Goal: Task Accomplishment & Management: Complete application form

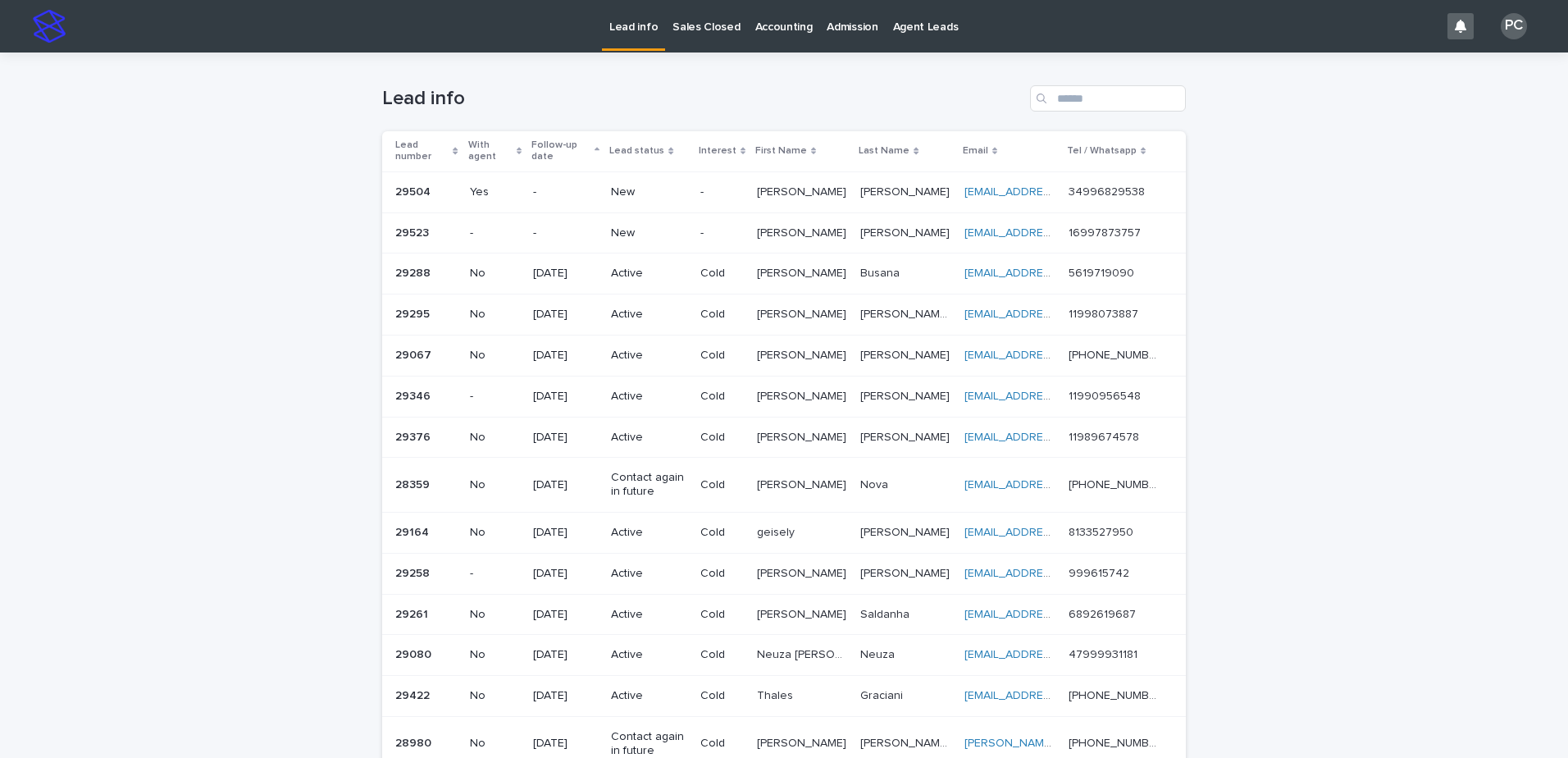
click at [641, 230] on p "New" at bounding box center [649, 233] width 76 height 14
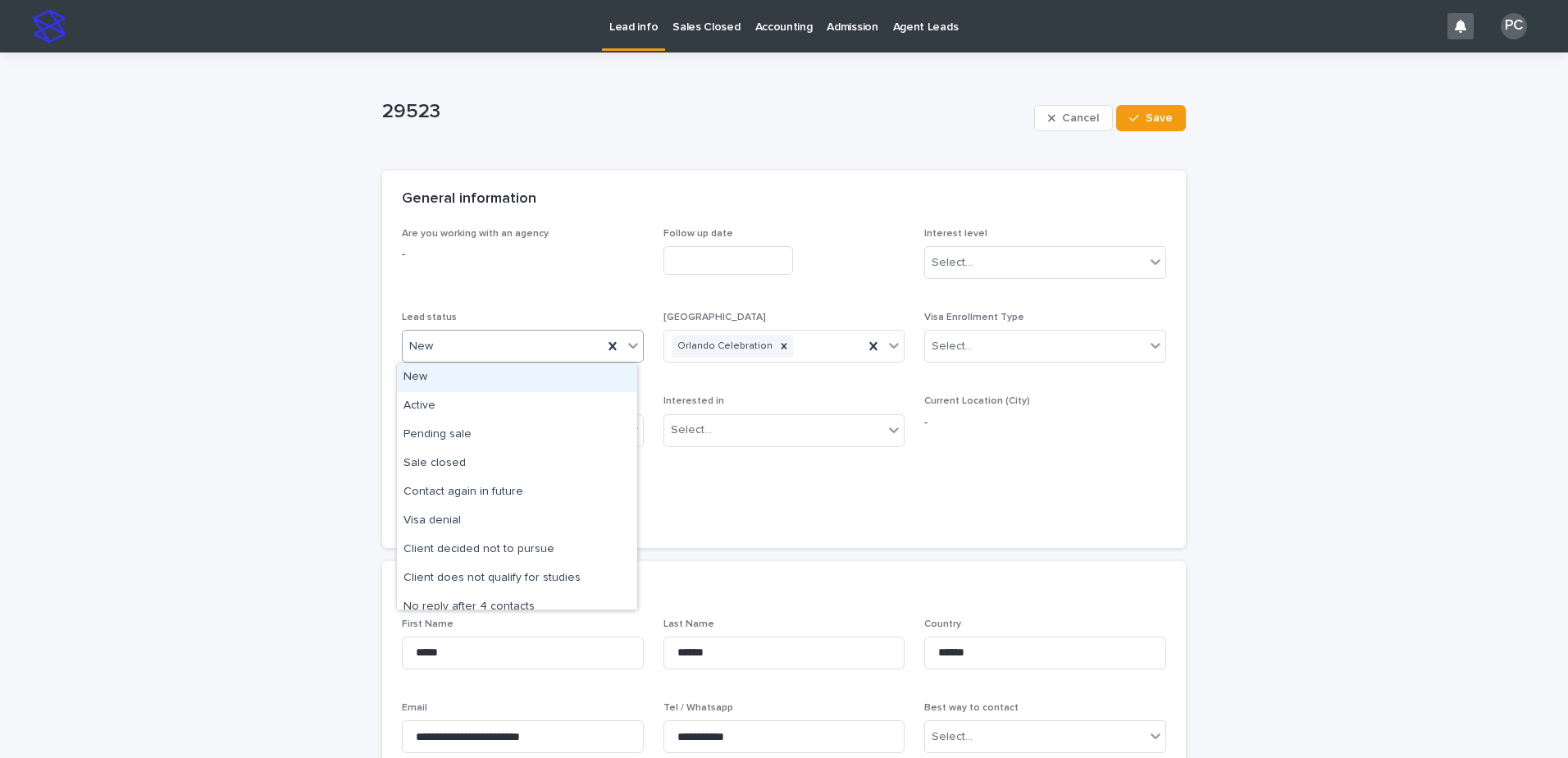
click at [465, 333] on div "New" at bounding box center [503, 346] width 200 height 27
click at [426, 401] on div "Active" at bounding box center [517, 406] width 240 height 29
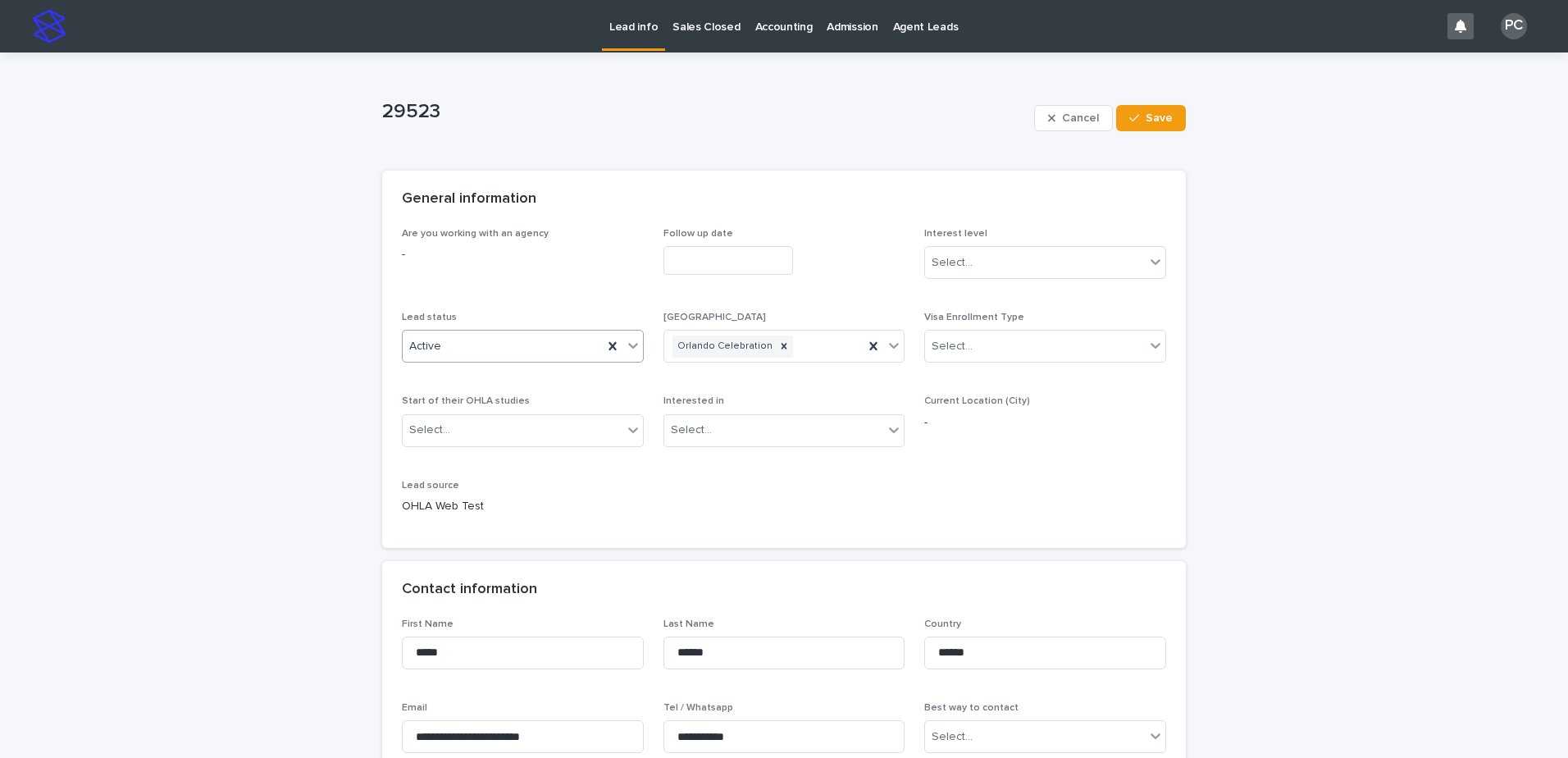
click at [716, 258] on input "text" at bounding box center [729, 260] width 129 height 29
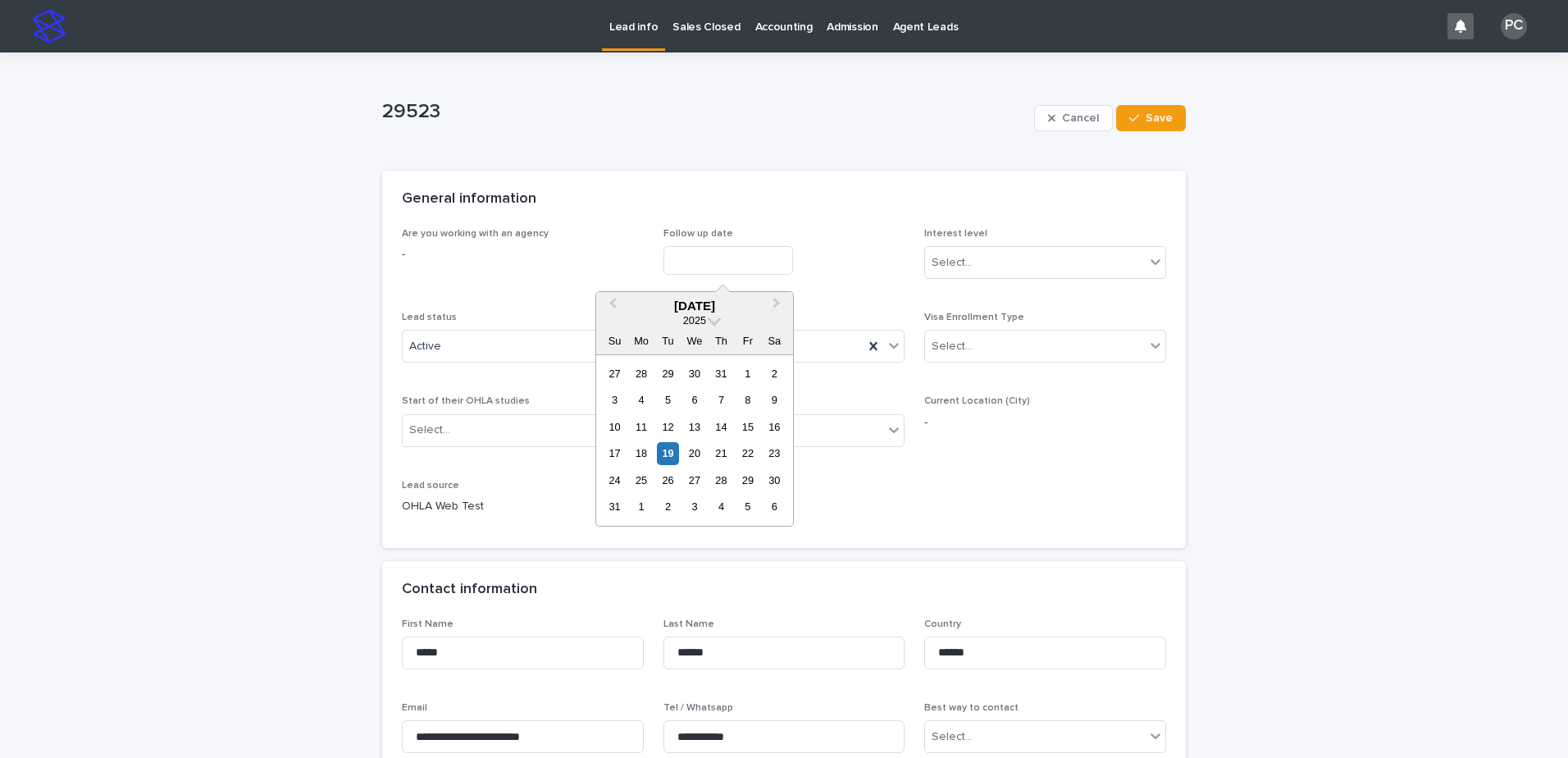
click at [698, 455] on div "20" at bounding box center [694, 453] width 22 height 22
type input "**********"
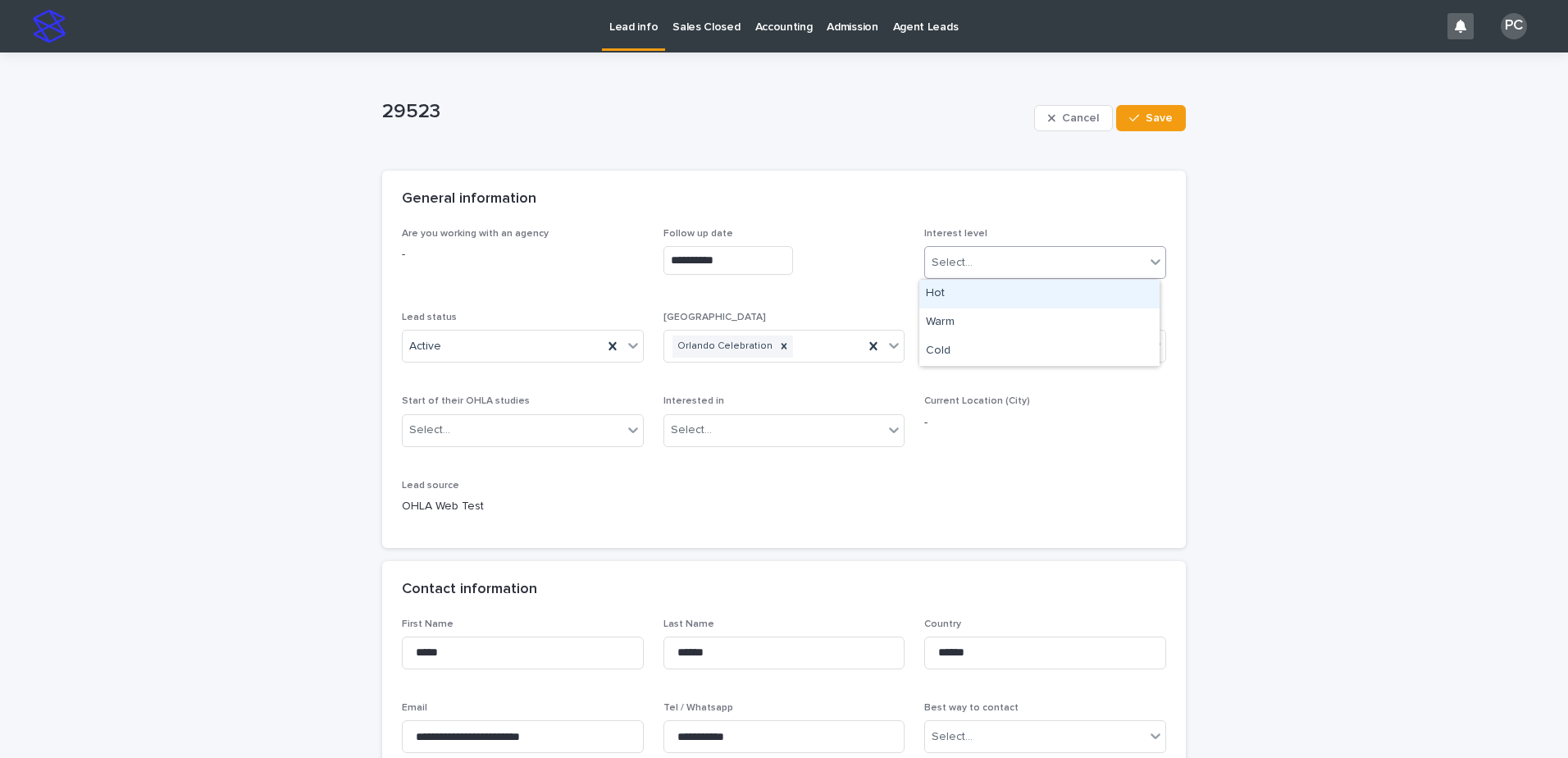
click at [971, 257] on div "Select..." at bounding box center [1034, 262] width 220 height 27
click at [949, 346] on div "Cold" at bounding box center [1039, 352] width 240 height 29
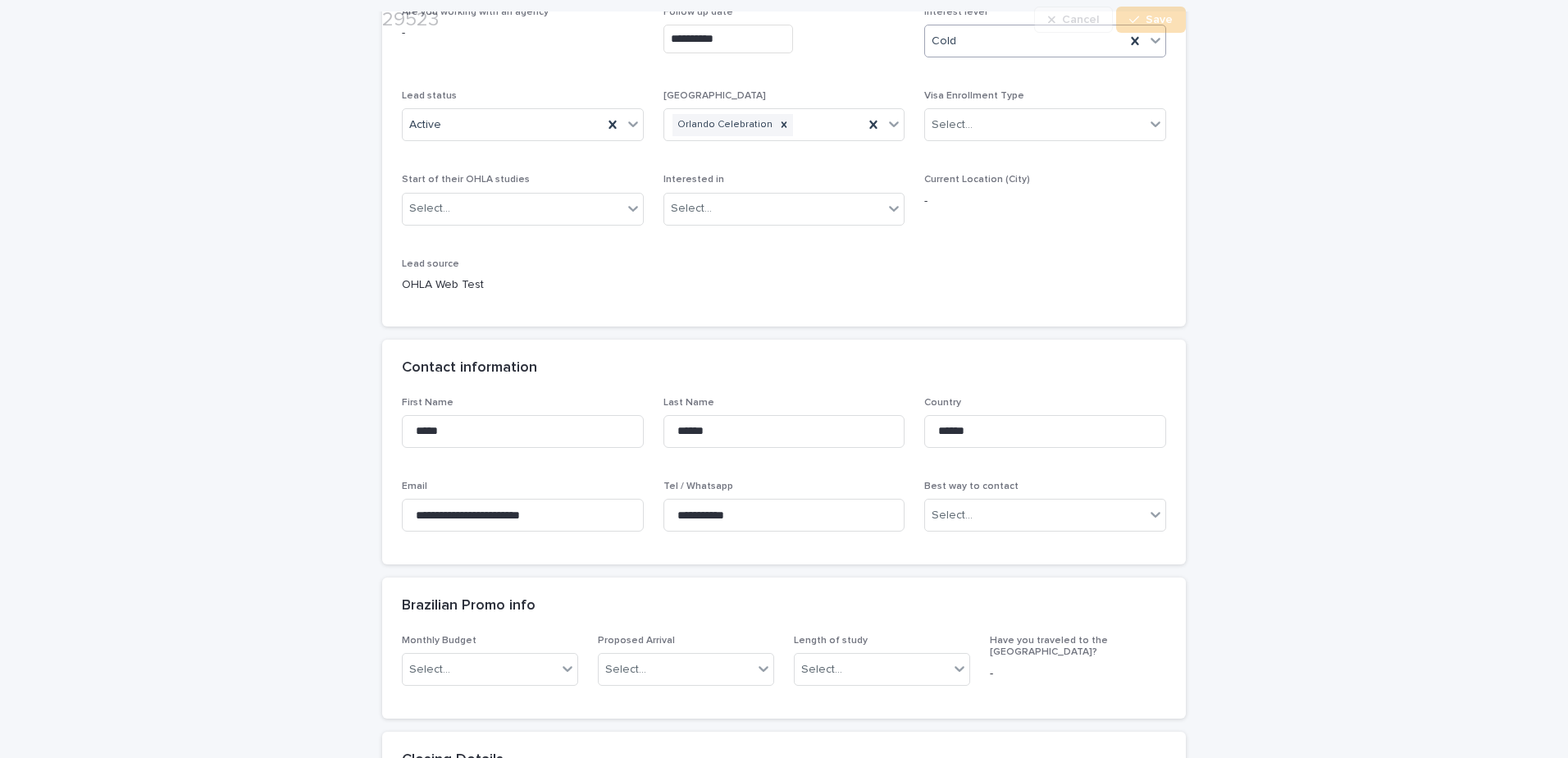
scroll to position [246, 0]
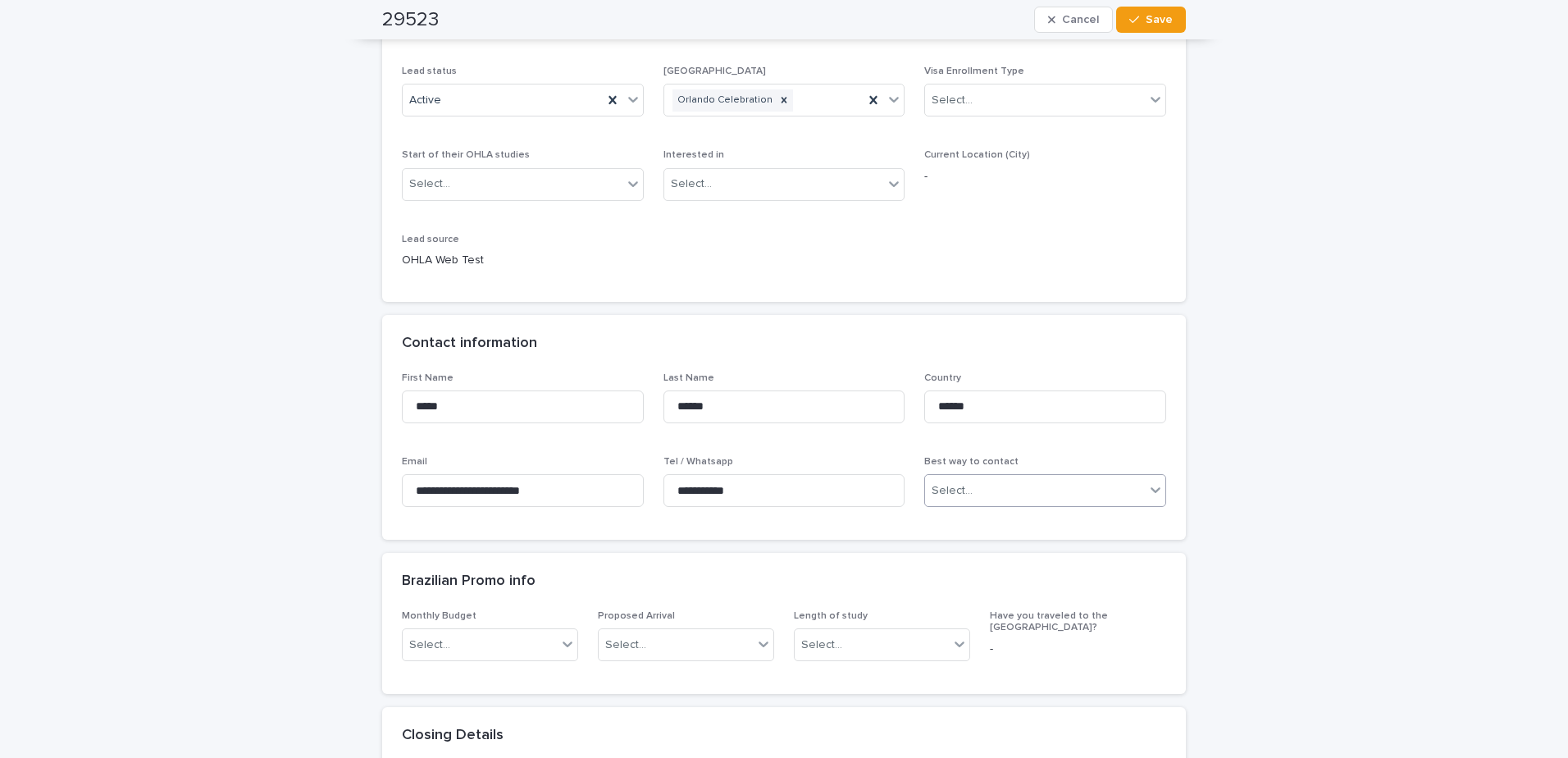
click at [954, 487] on div "Select..." at bounding box center [952, 490] width 41 height 17
click at [953, 580] on div "WhatsApp" at bounding box center [1039, 580] width 240 height 29
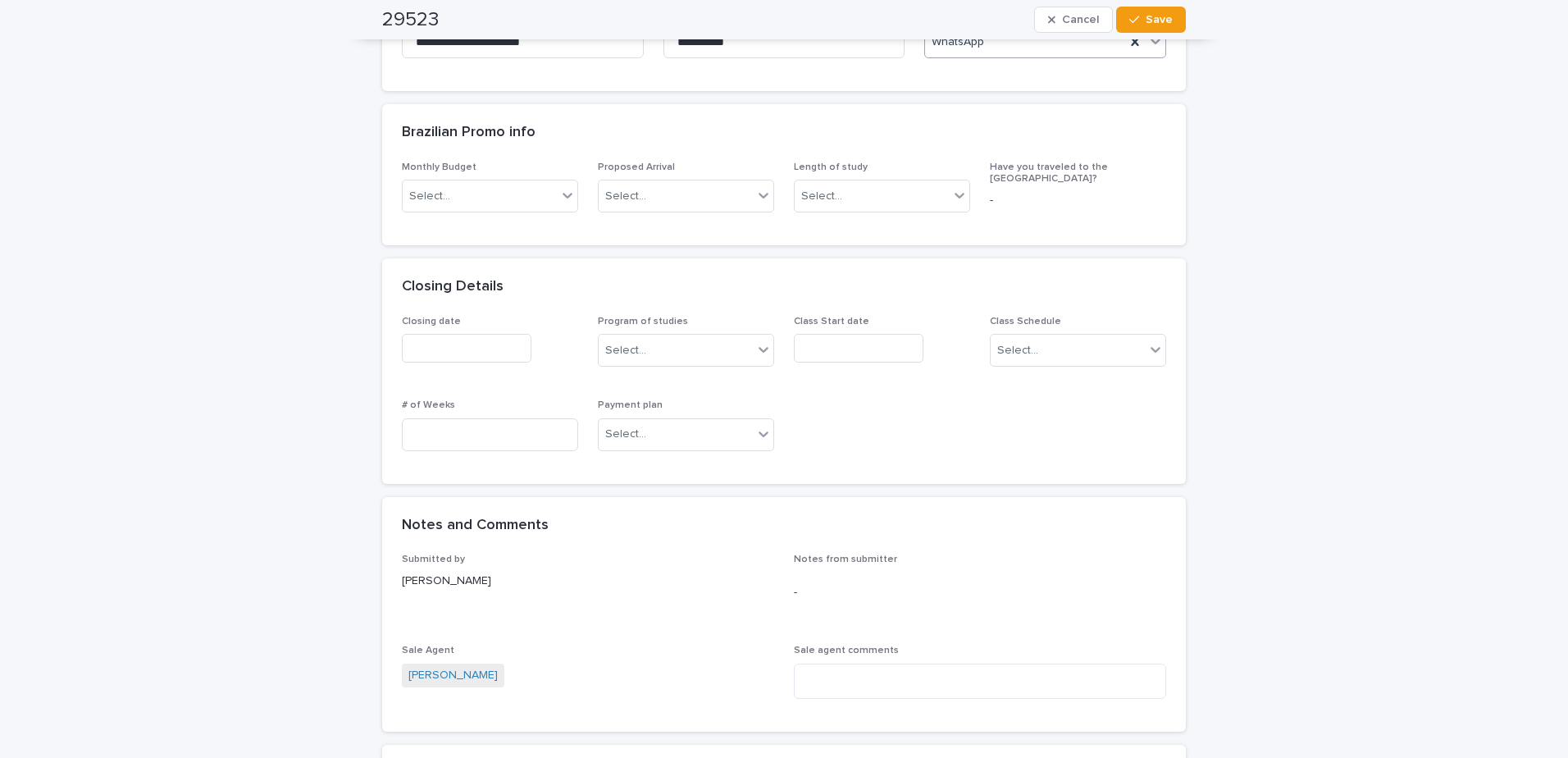
scroll to position [985, 0]
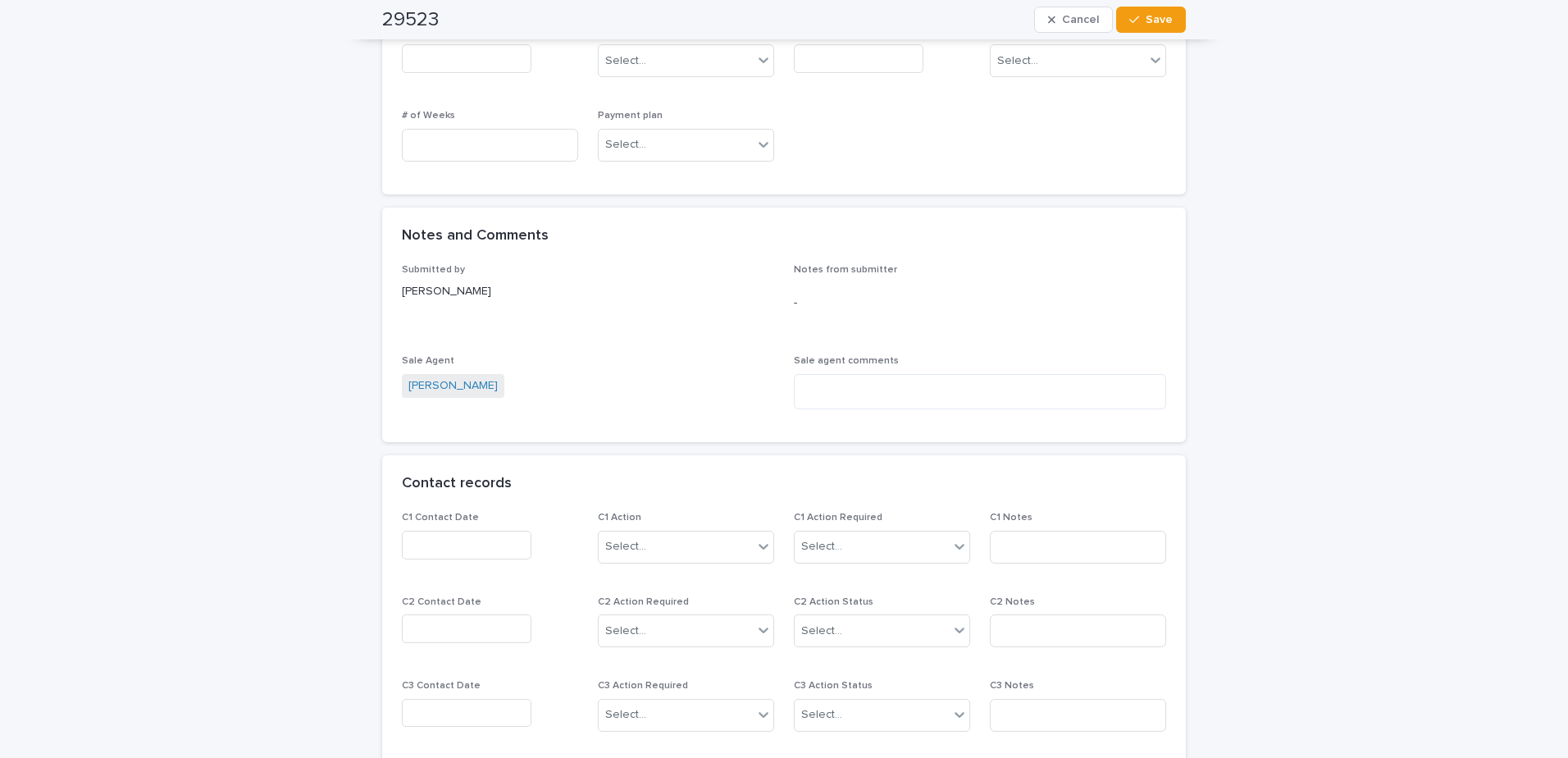
click at [454, 543] on input "text" at bounding box center [467, 545] width 129 height 29
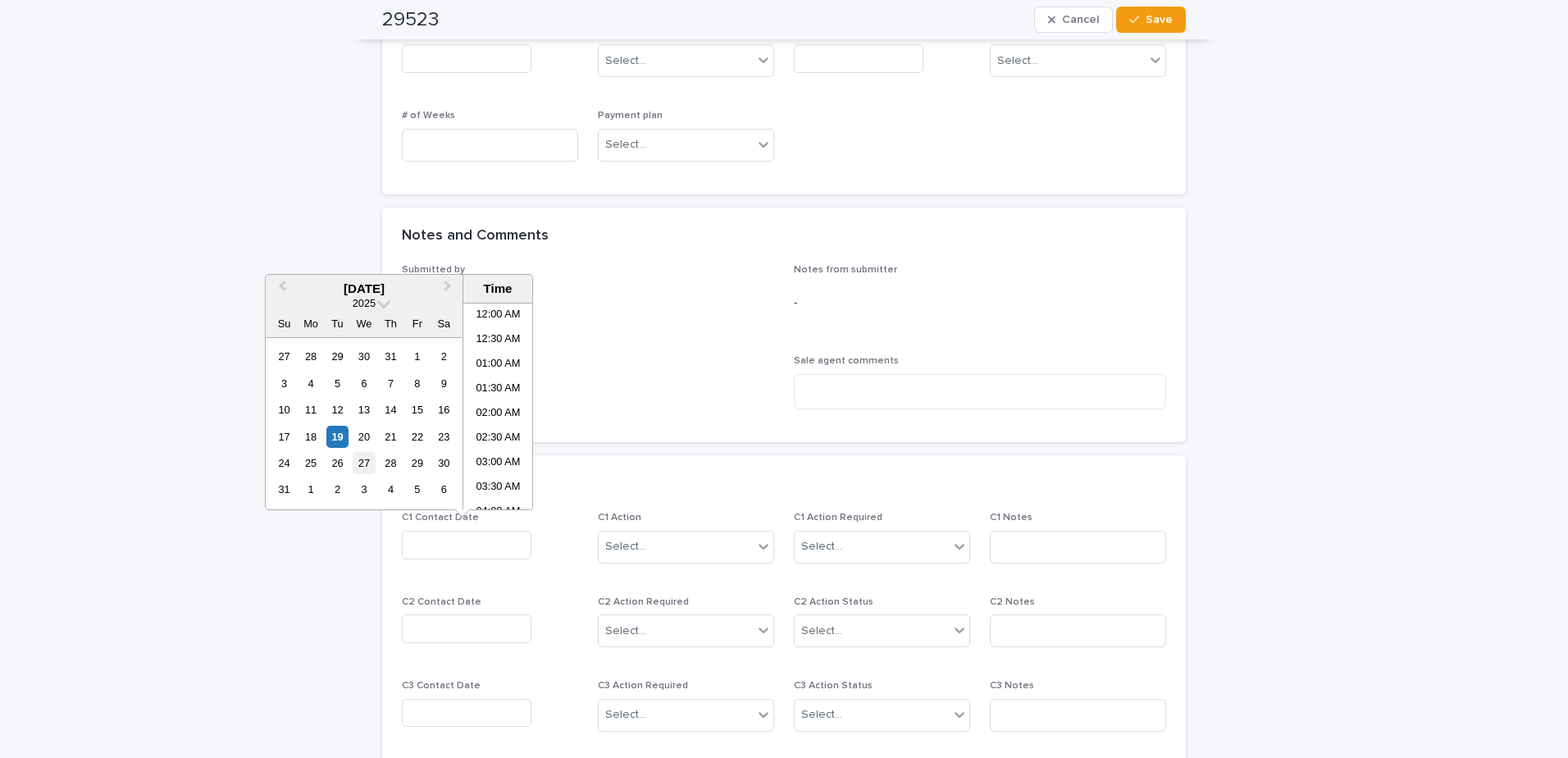
scroll to position [304, 0]
click at [333, 432] on div "19" at bounding box center [337, 437] width 22 height 22
click at [499, 403] on li "08:00 AM" at bounding box center [498, 405] width 70 height 25
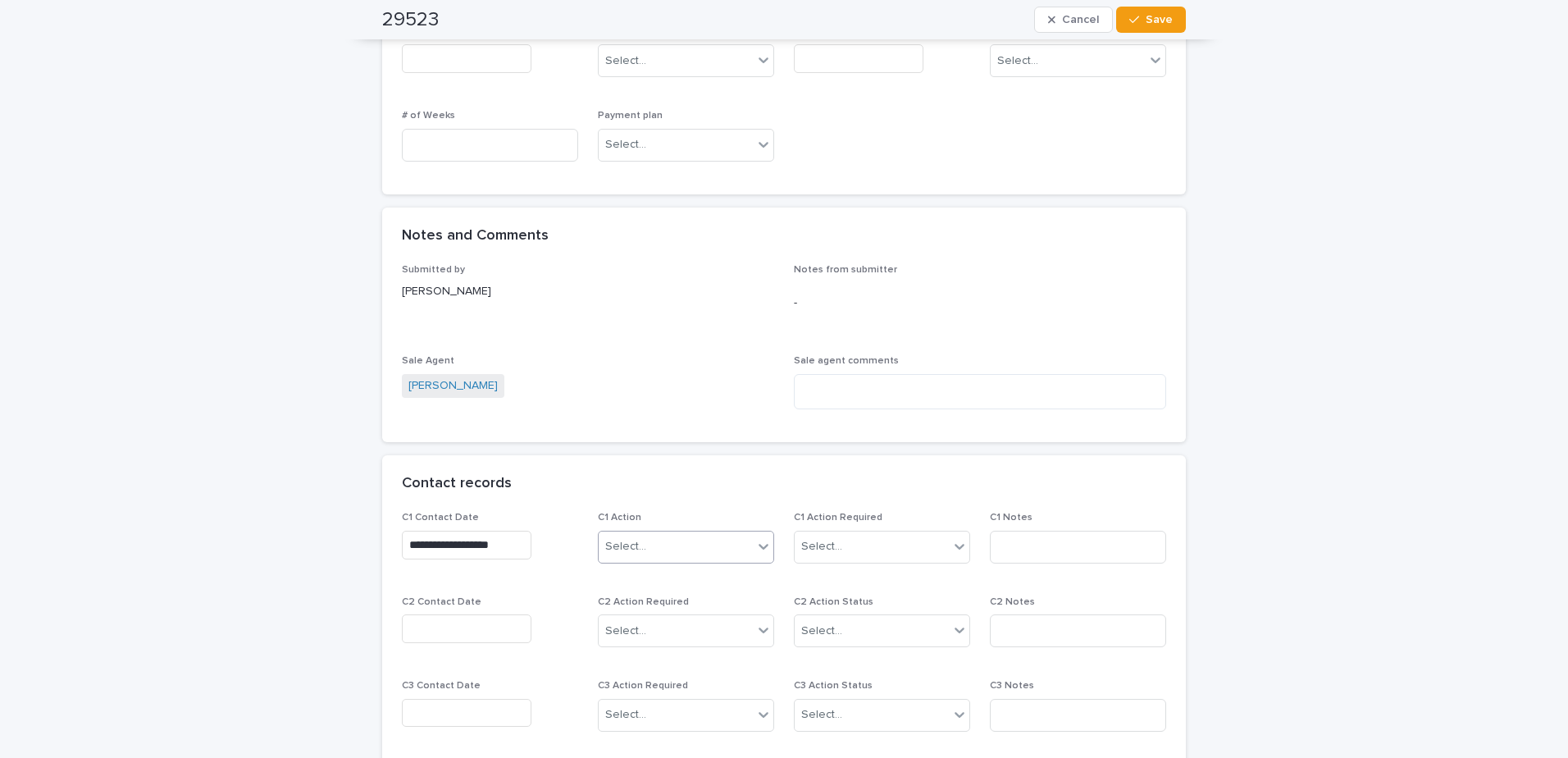
type input "**********"
click at [678, 559] on div "Select..." at bounding box center [675, 547] width 154 height 27
click at [678, 583] on div "Follow up NOW" at bounding box center [680, 579] width 174 height 29
click at [865, 547] on div "Select..." at bounding box center [871, 547] width 154 height 27
click at [856, 607] on div "Completed" at bounding box center [876, 608] width 174 height 29
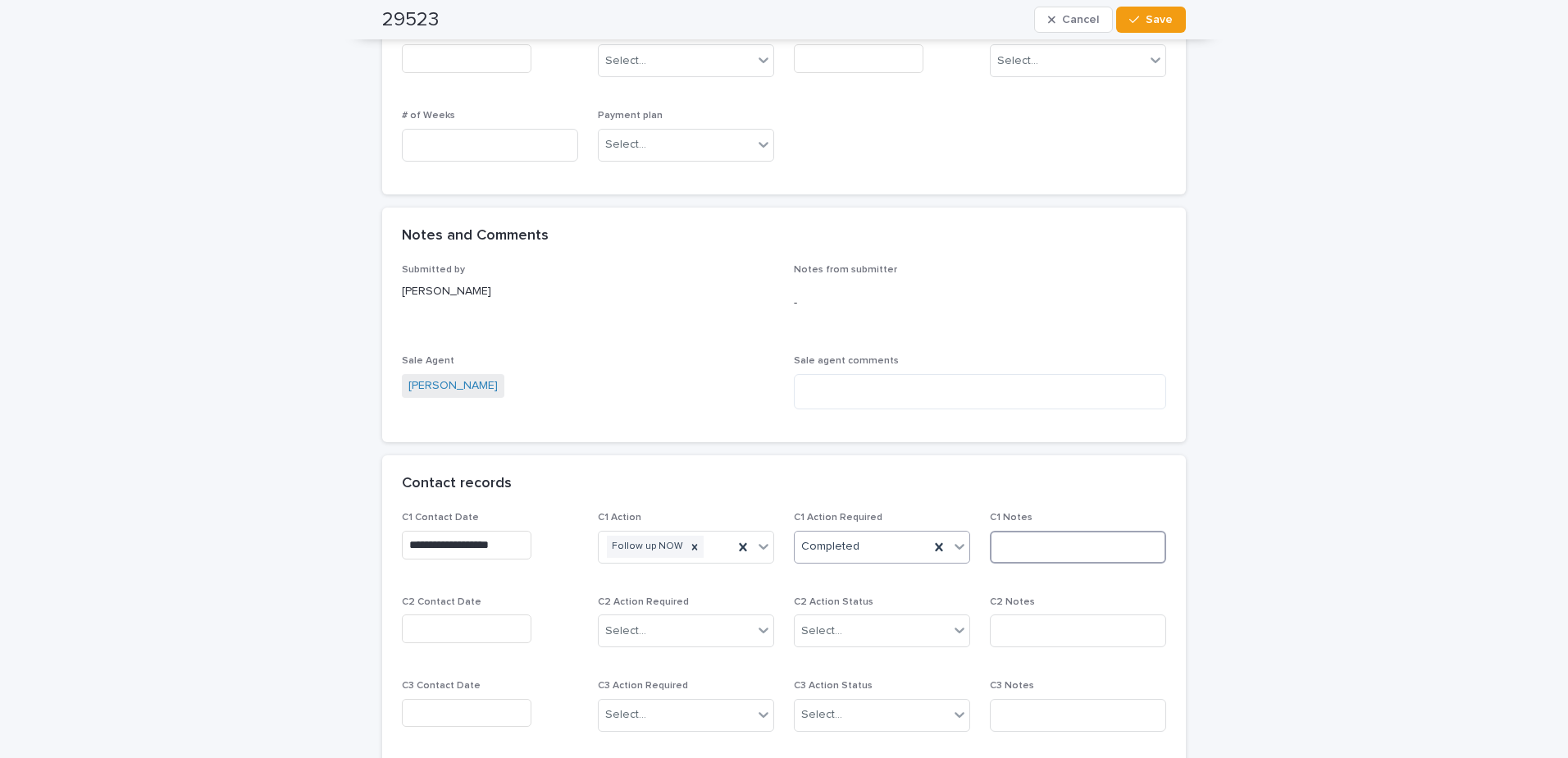
click at [1032, 548] on input at bounding box center [1077, 547] width 176 height 33
type input "**********"
click at [708, 539] on div "Follow up NOW" at bounding box center [665, 547] width 134 height 29
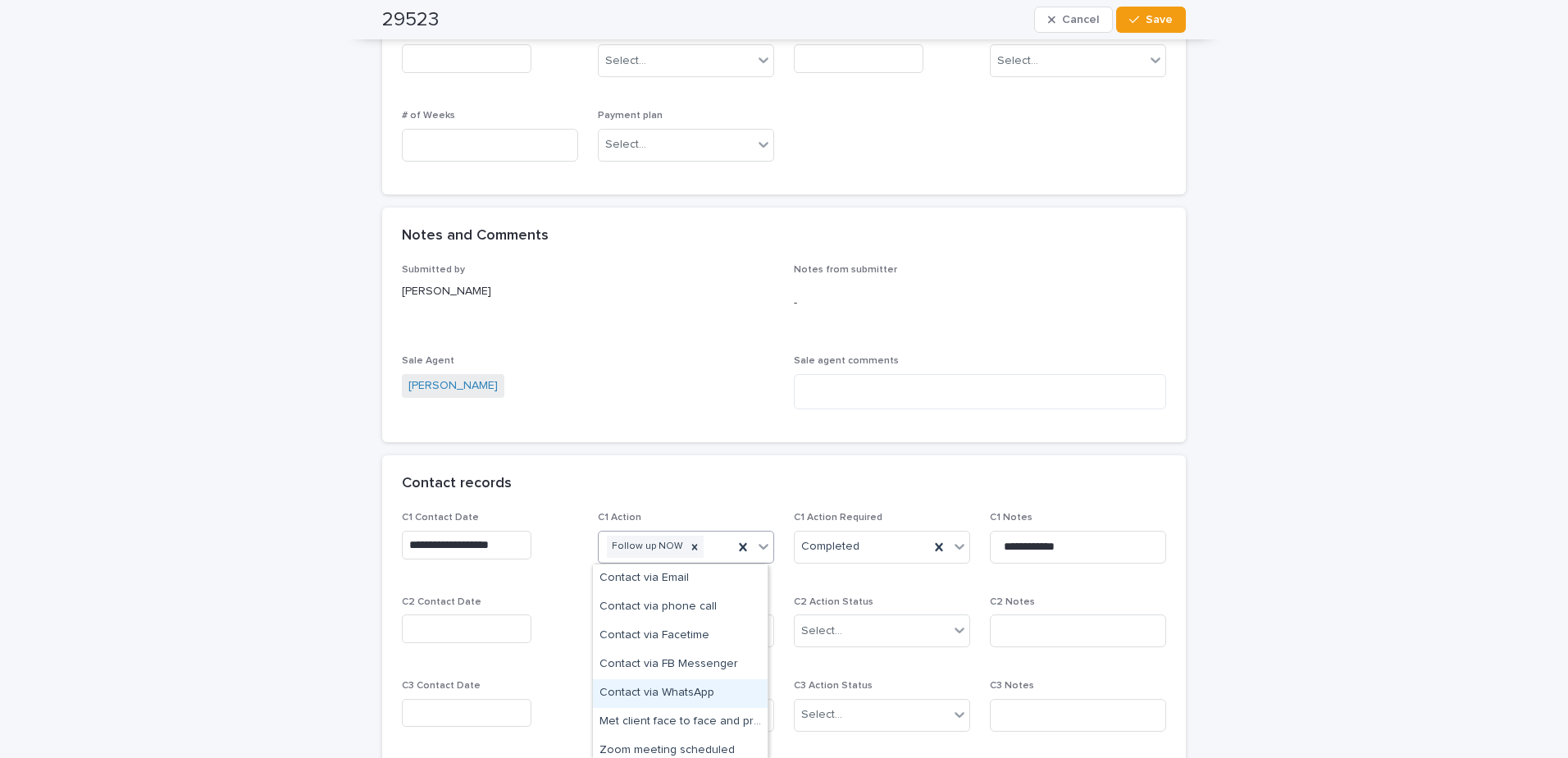
click at [705, 692] on div "Contact via WhatsApp" at bounding box center [680, 693] width 174 height 29
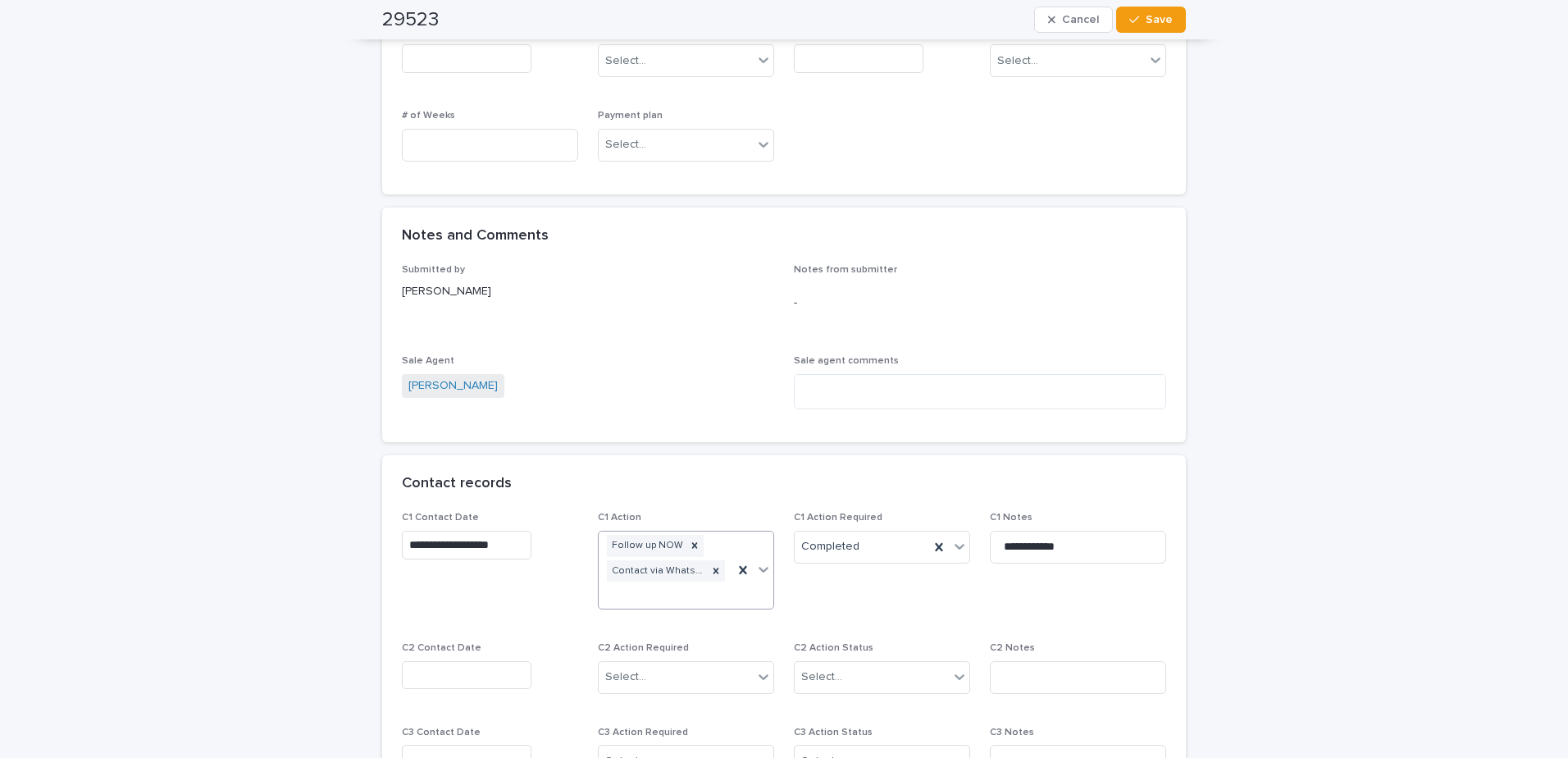
scroll to position [1008, 0]
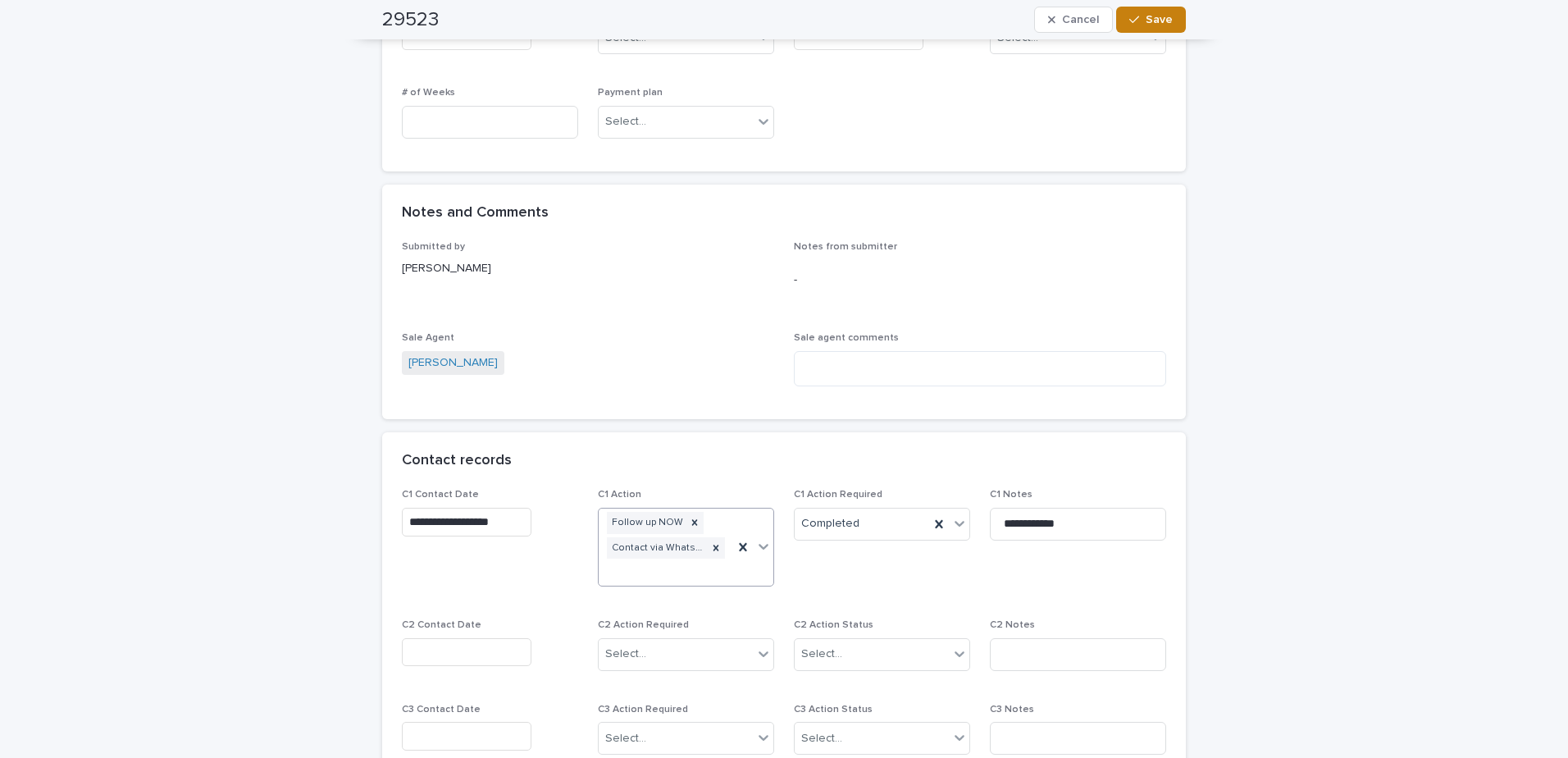
click at [1153, 18] on span "Save" at bounding box center [1159, 20] width 27 height 12
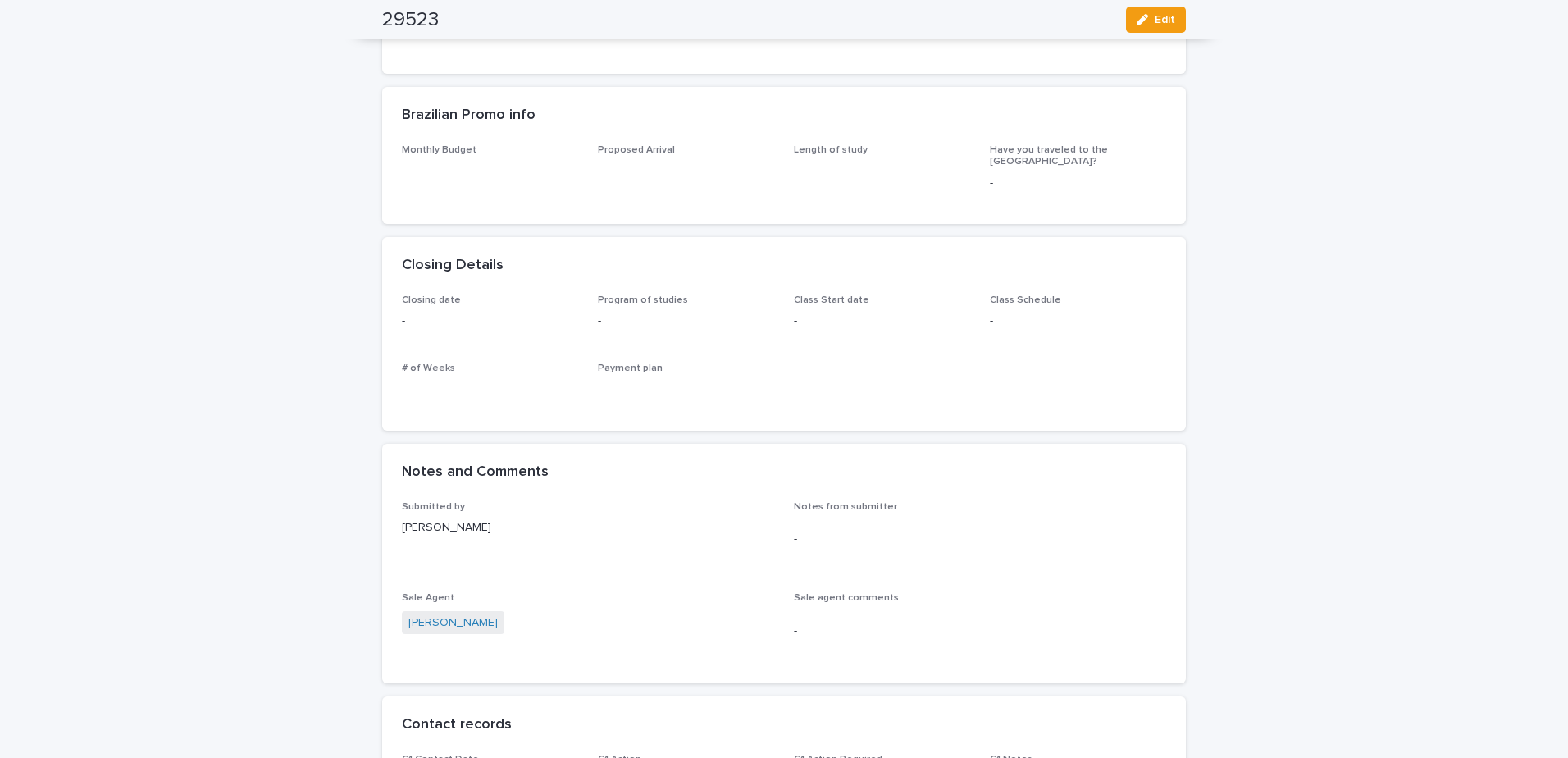
scroll to position [482, 0]
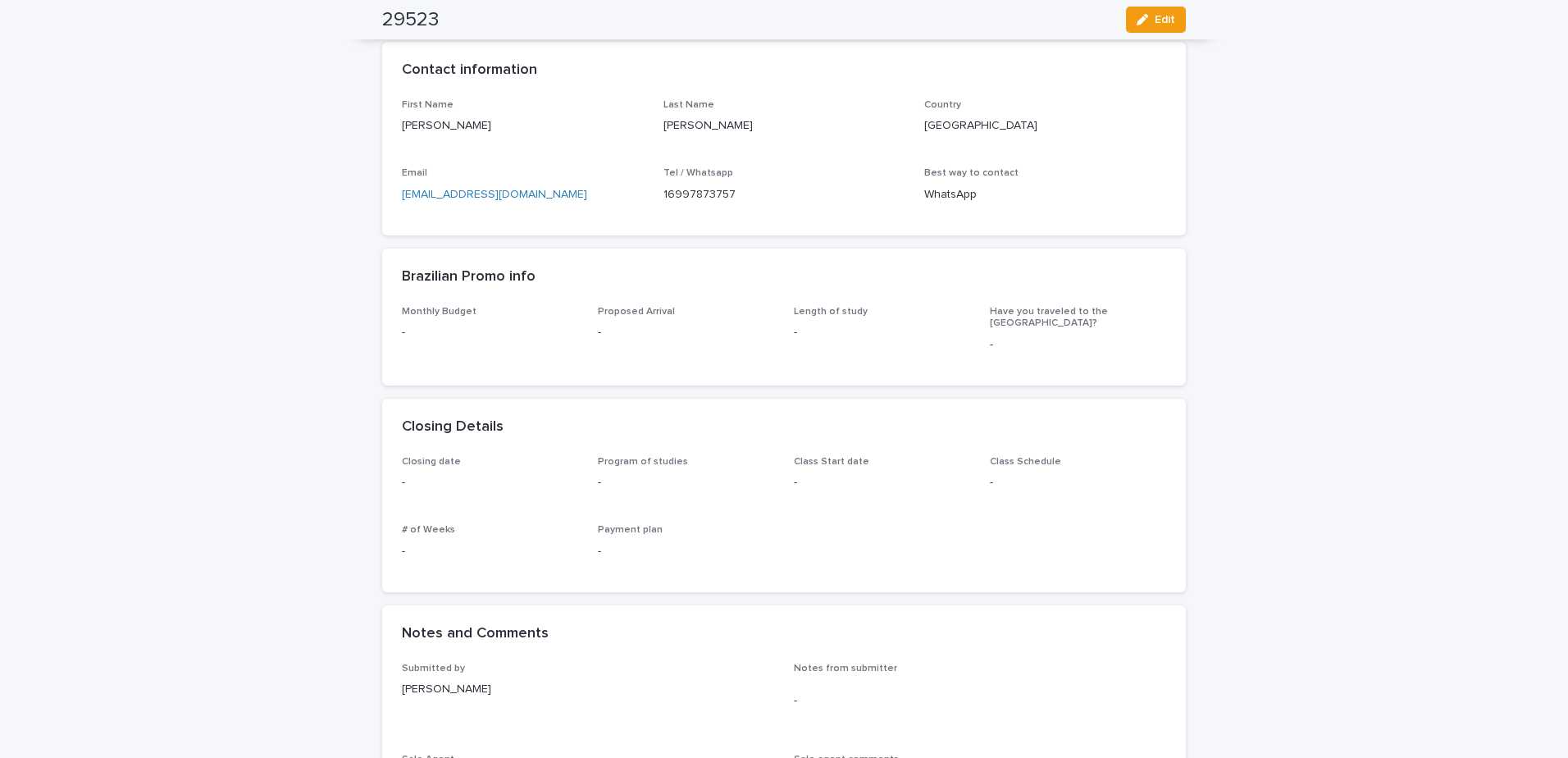
drag, startPoint x: 1233, startPoint y: 466, endPoint x: 1355, endPoint y: 284, distance: 219.1
click at [1355, 284] on div "Loading... Saving… Loading... Saving… 29523 Edit 29523 Edit Sorry, there was an…" at bounding box center [784, 548] width 1568 height 1954
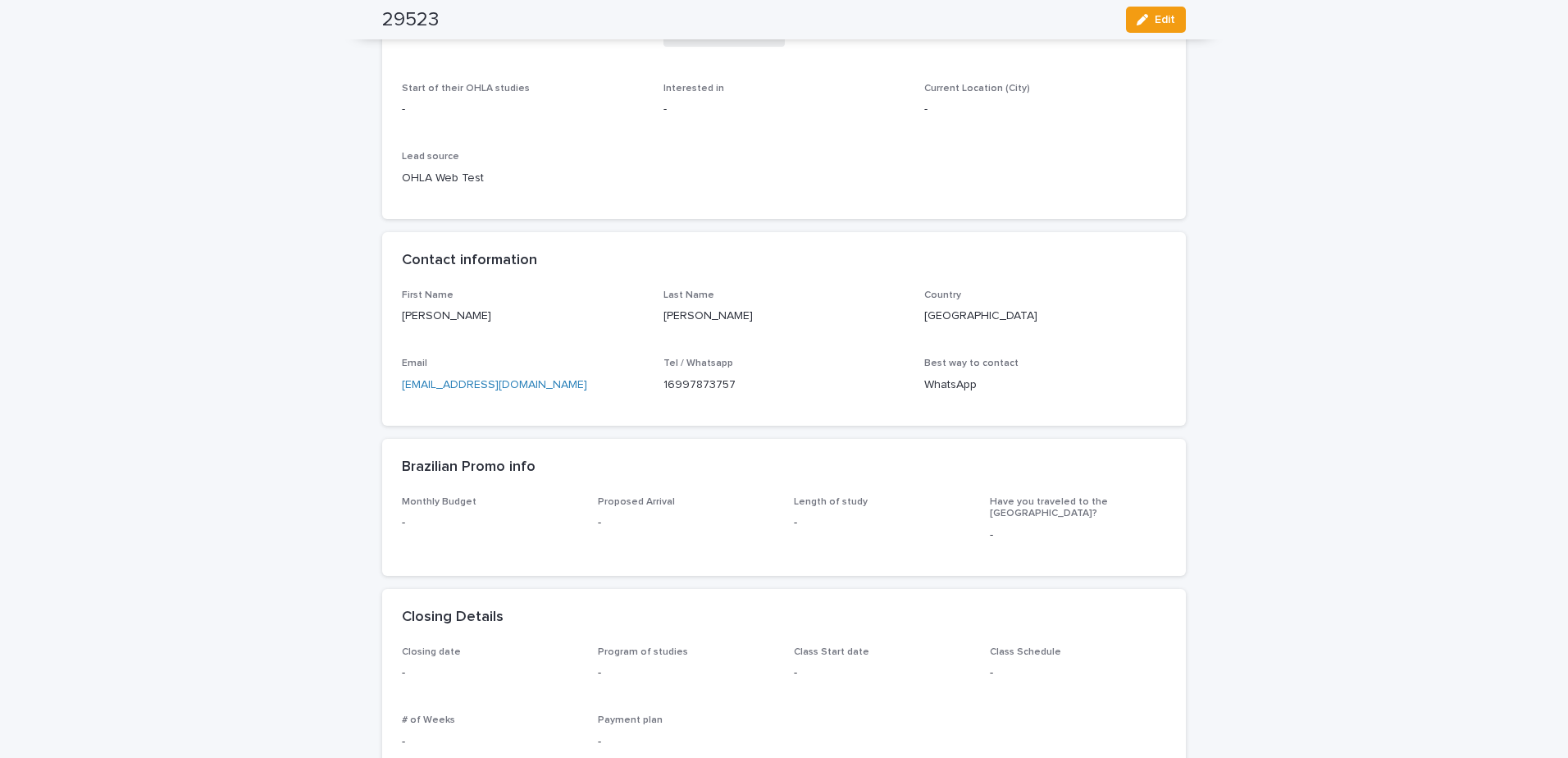
scroll to position [0, 0]
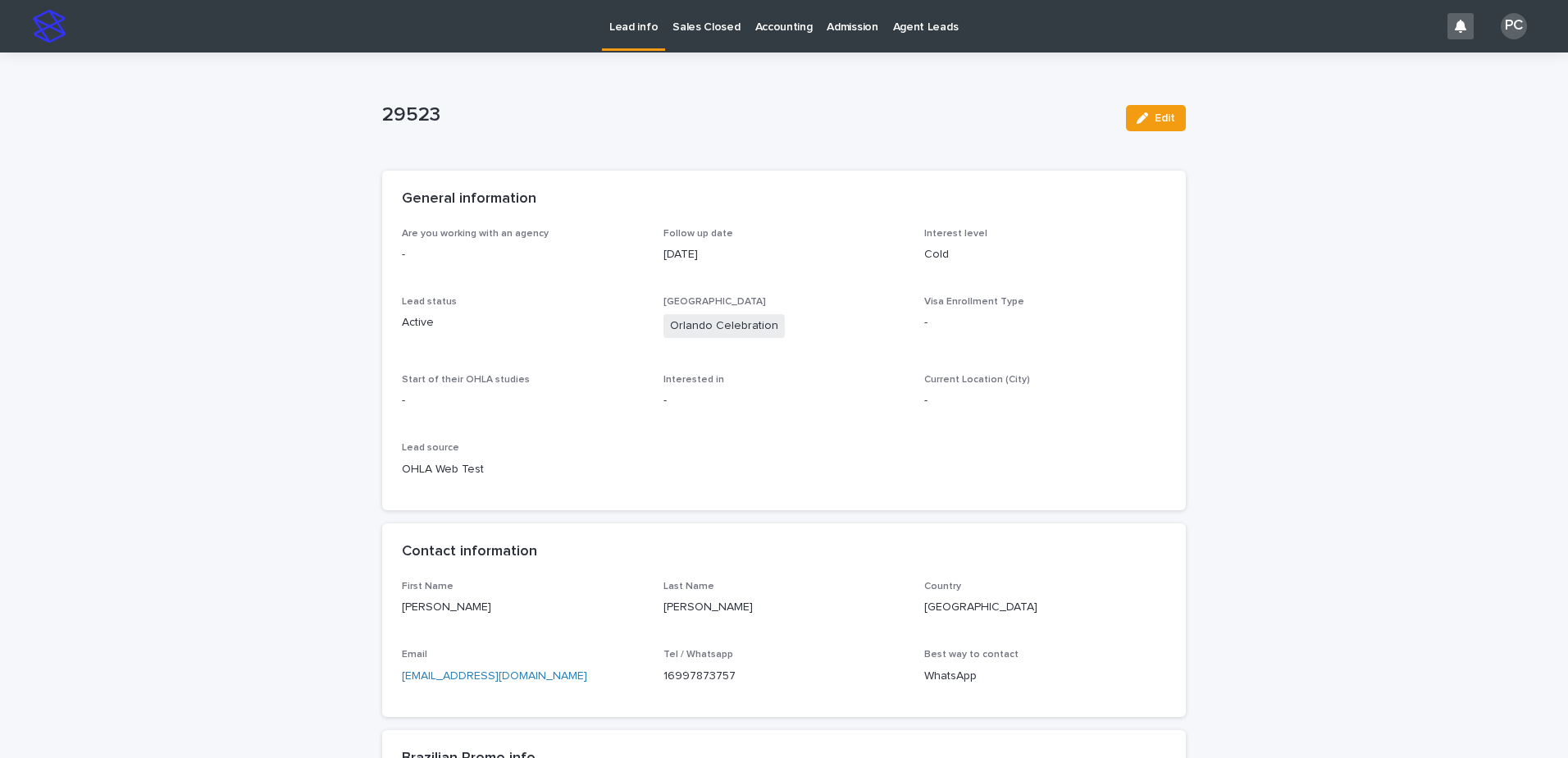
click at [617, 25] on p "Lead info" at bounding box center [633, 17] width 49 height 35
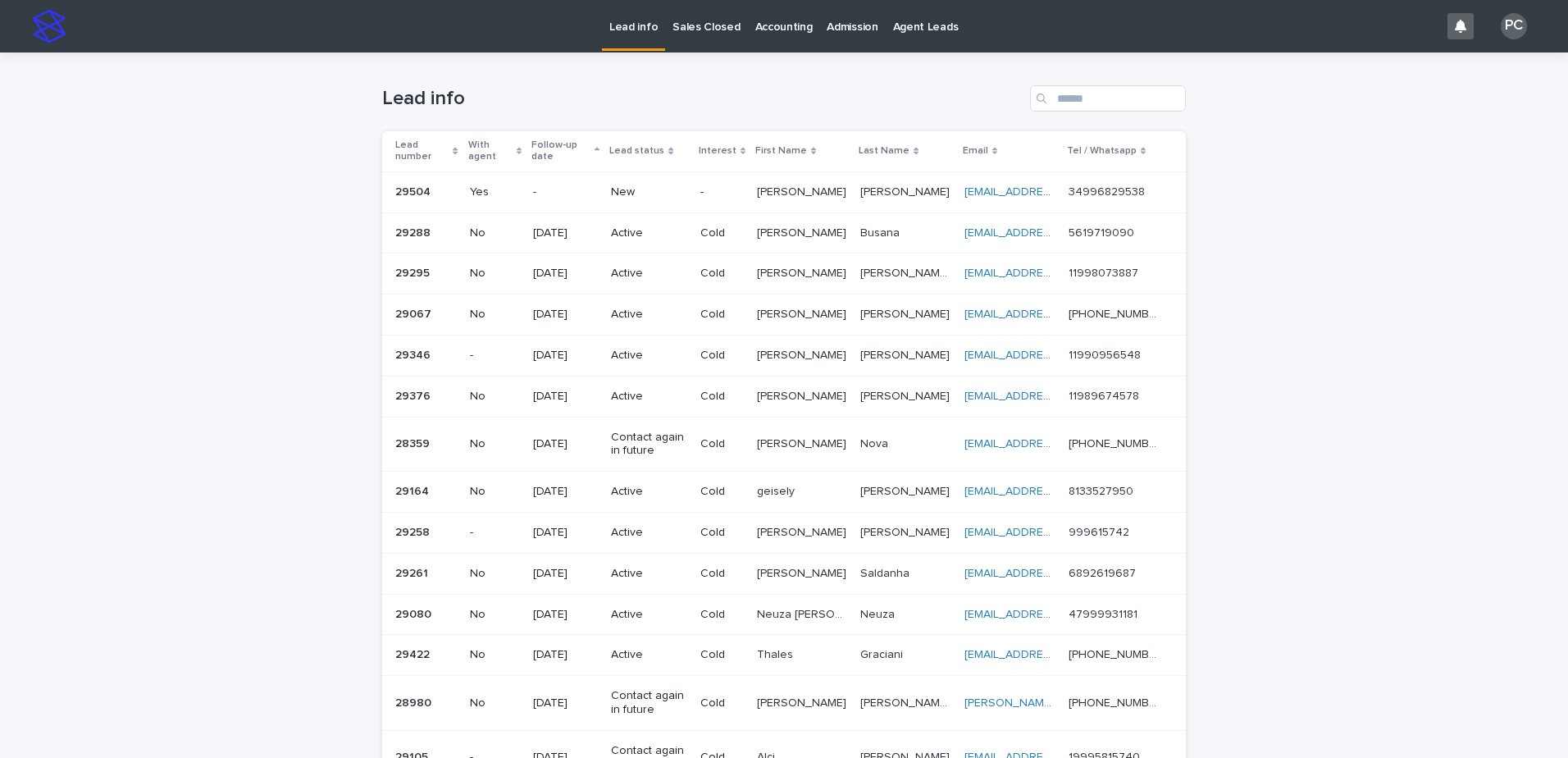
click at [801, 185] on p "[PERSON_NAME]" at bounding box center [802, 190] width 93 height 17
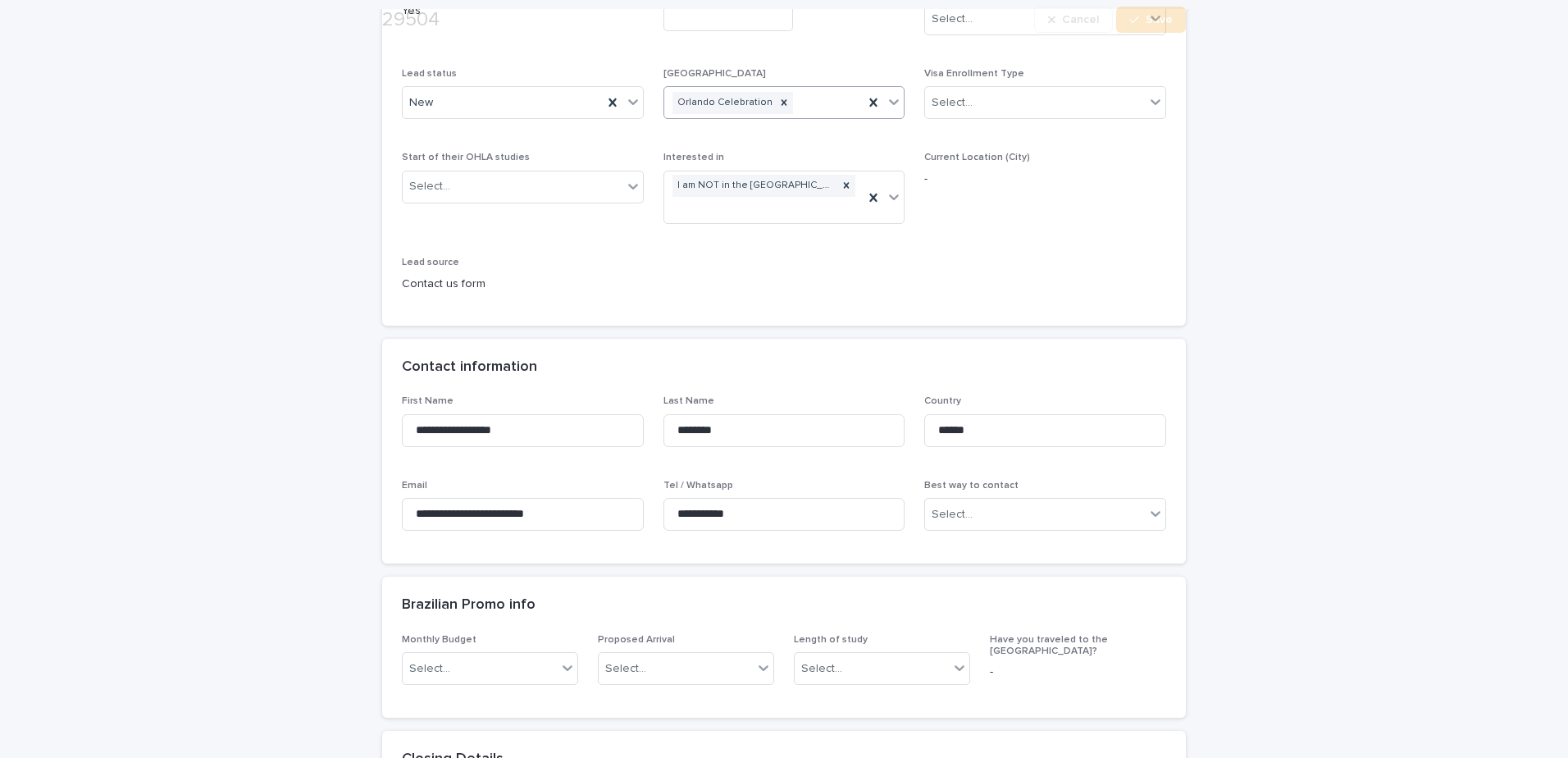
scroll to position [246, 0]
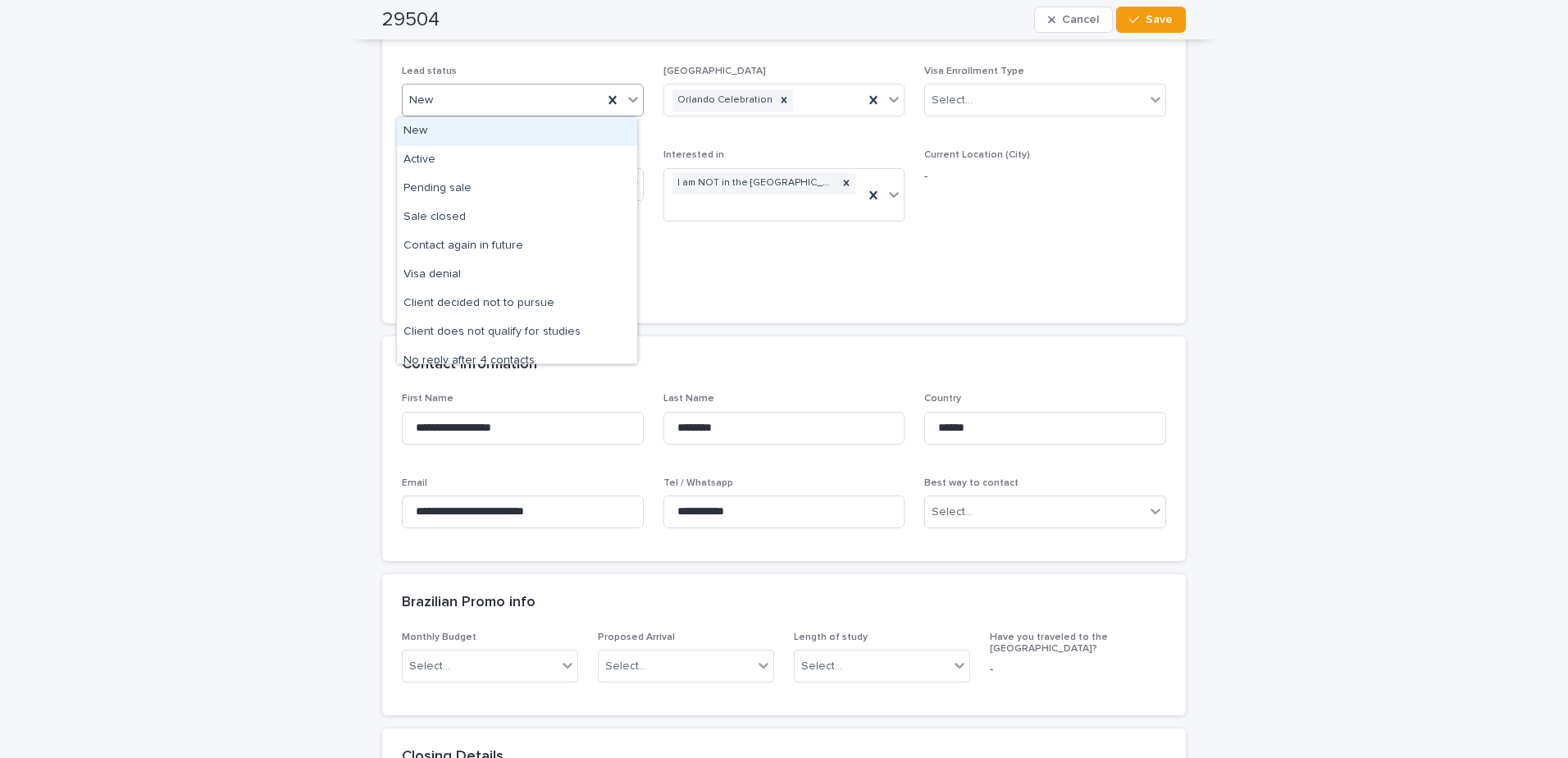
click at [536, 99] on div "New" at bounding box center [503, 100] width 200 height 27
click at [488, 166] on div "Active" at bounding box center [517, 160] width 240 height 29
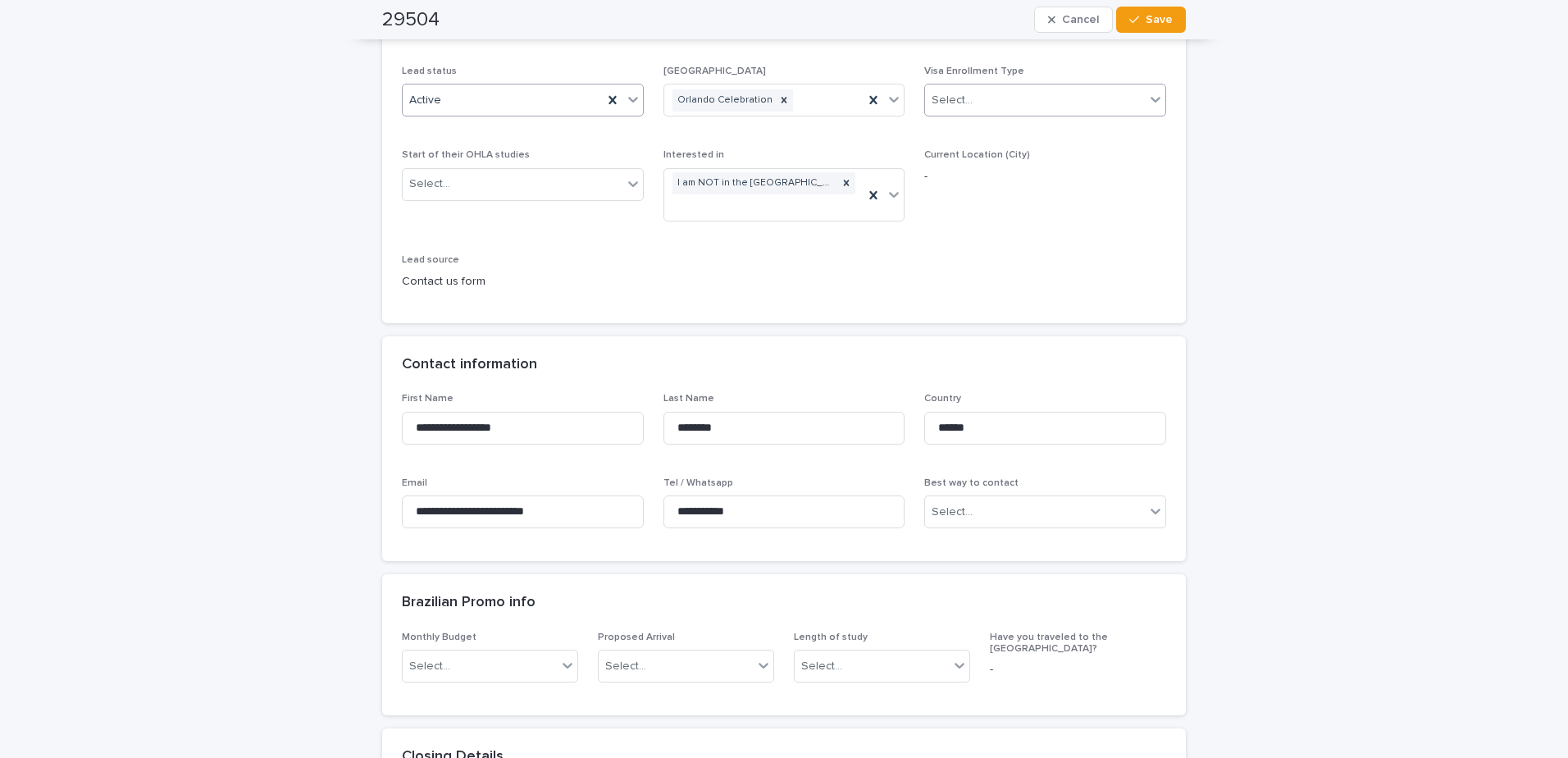
click at [1039, 101] on div "Select..." at bounding box center [1034, 100] width 220 height 27
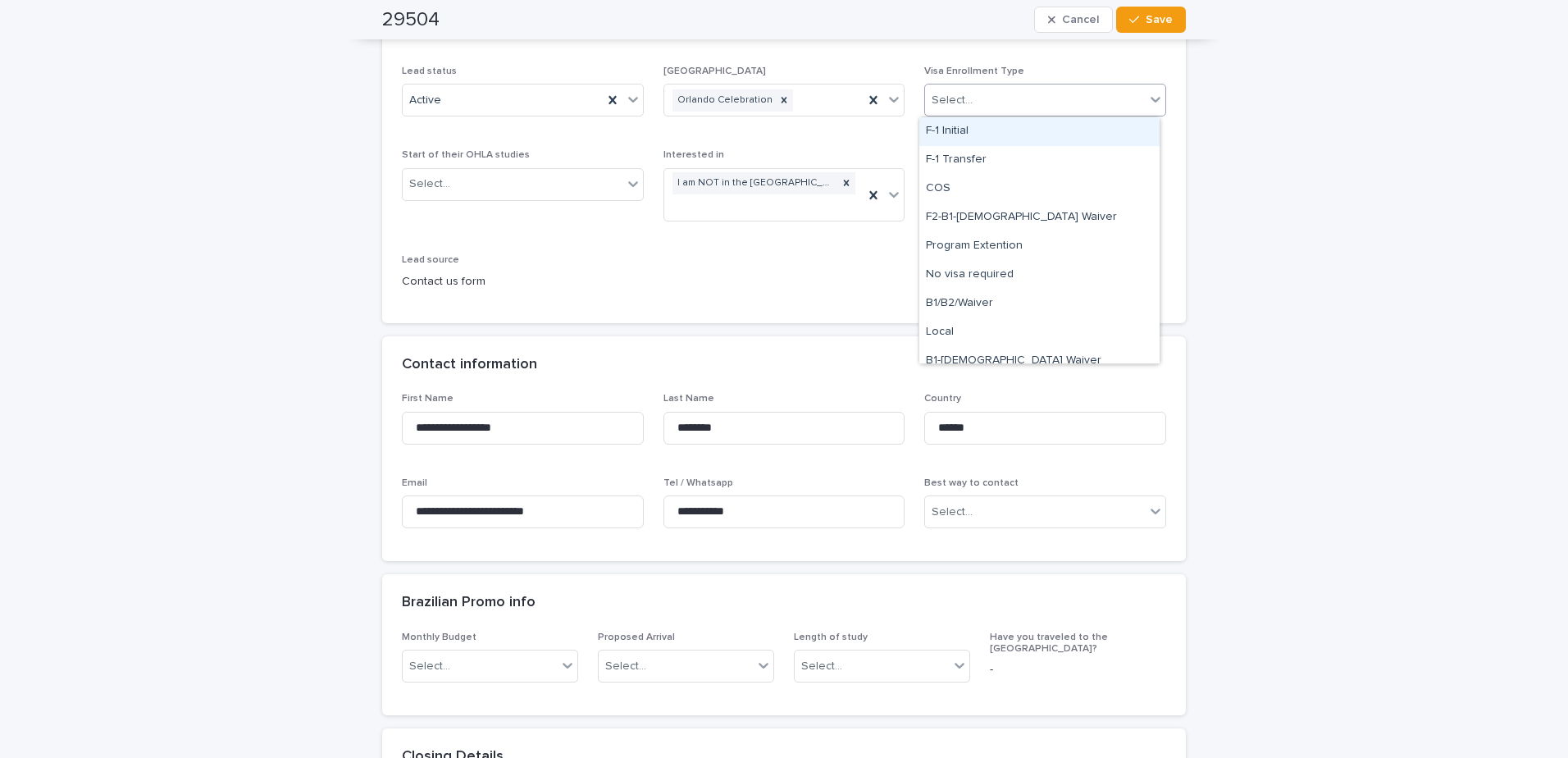
click at [1001, 135] on div "F-1 Initial" at bounding box center [1039, 131] width 240 height 29
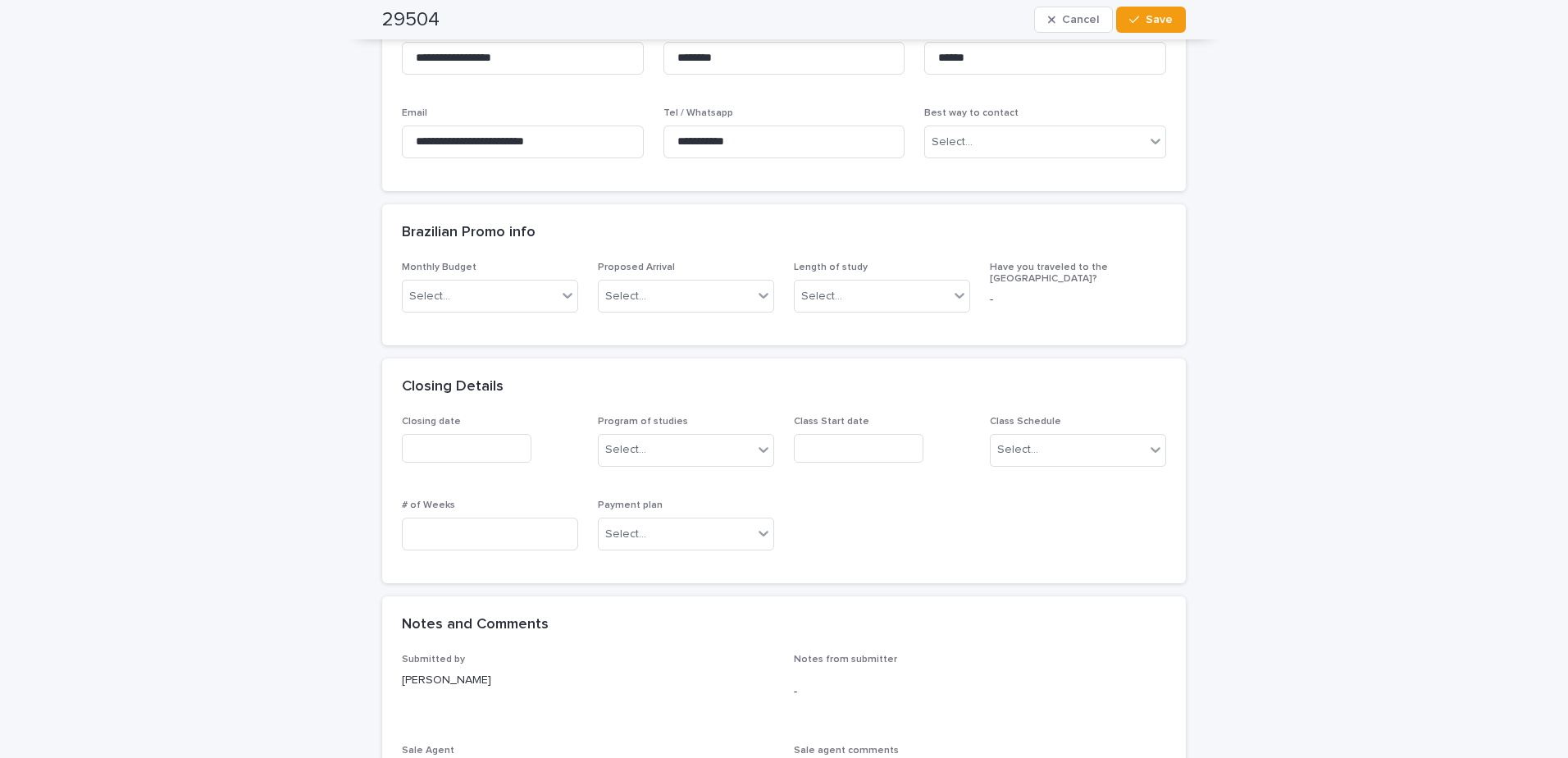
scroll to position [902, 0]
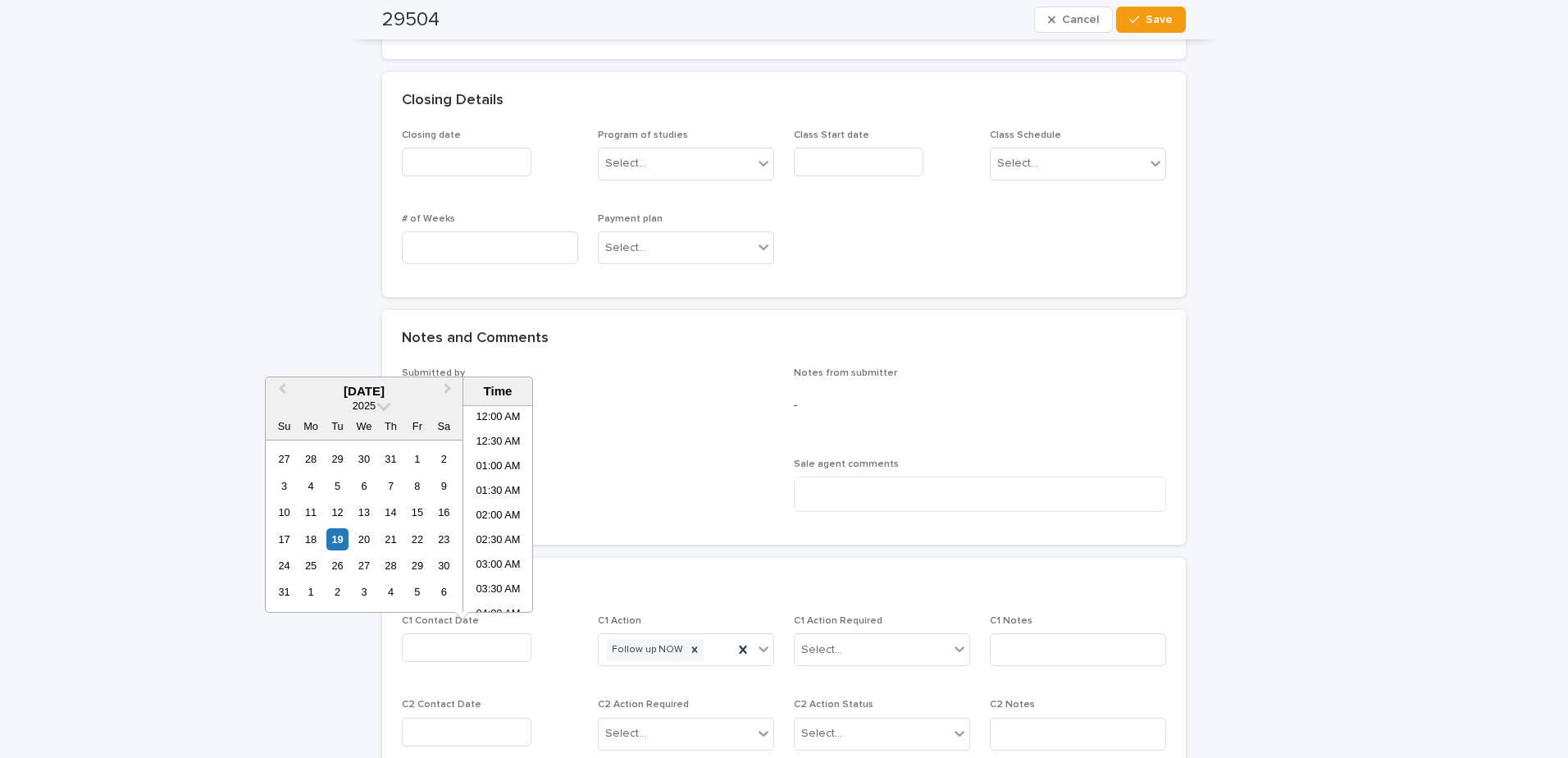
click at [462, 656] on input "text" at bounding box center [467, 647] width 129 height 29
click at [336, 538] on div "19" at bounding box center [337, 540] width 22 height 22
click at [483, 507] on li "08:00 AM" at bounding box center [498, 508] width 70 height 25
drag, startPoint x: 495, startPoint y: 645, endPoint x: 480, endPoint y: 646, distance: 15.0
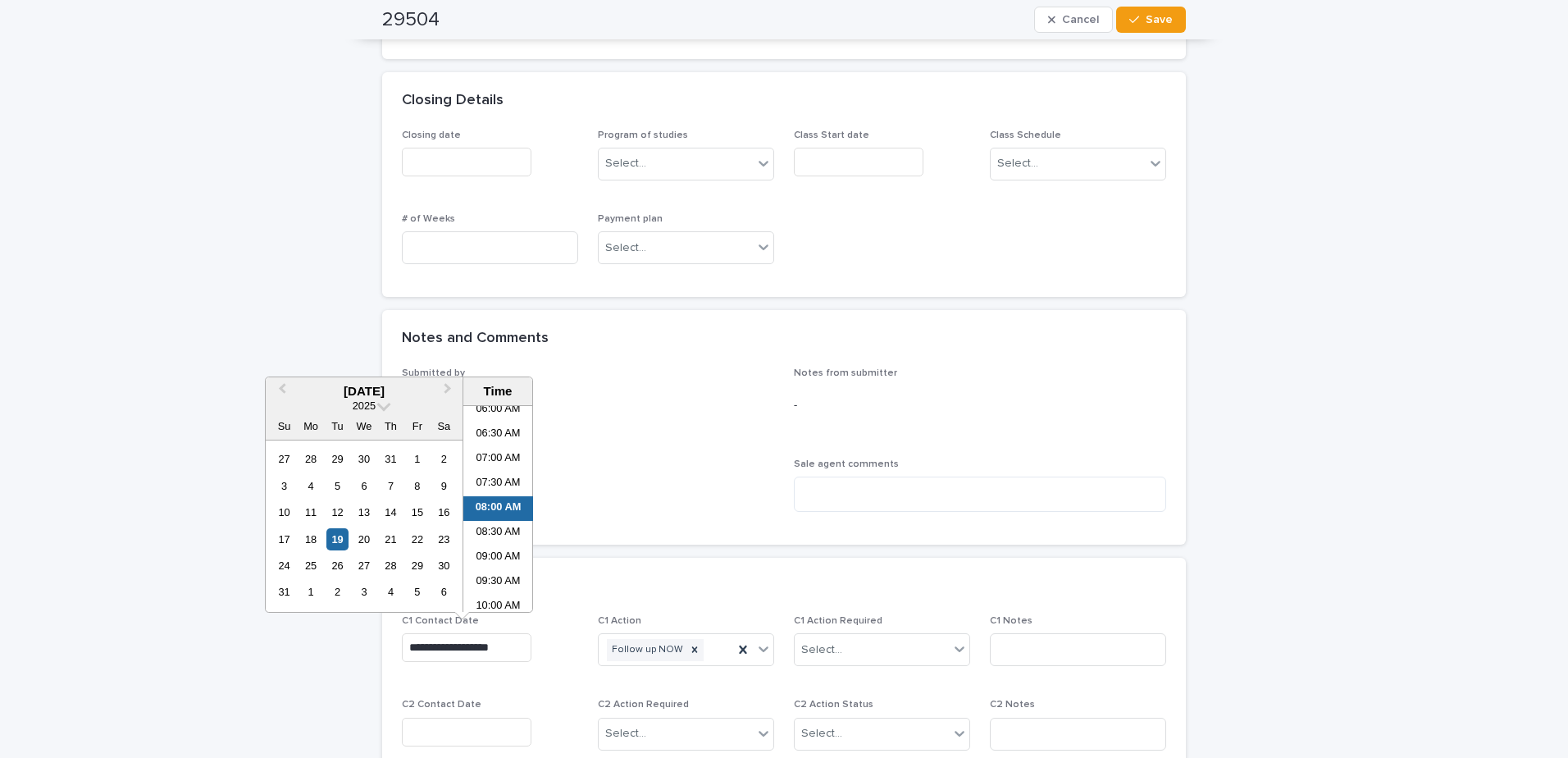
click at [480, 646] on input "**********" at bounding box center [467, 647] width 129 height 29
type input "**********"
click at [850, 638] on div "Select..." at bounding box center [871, 649] width 154 height 27
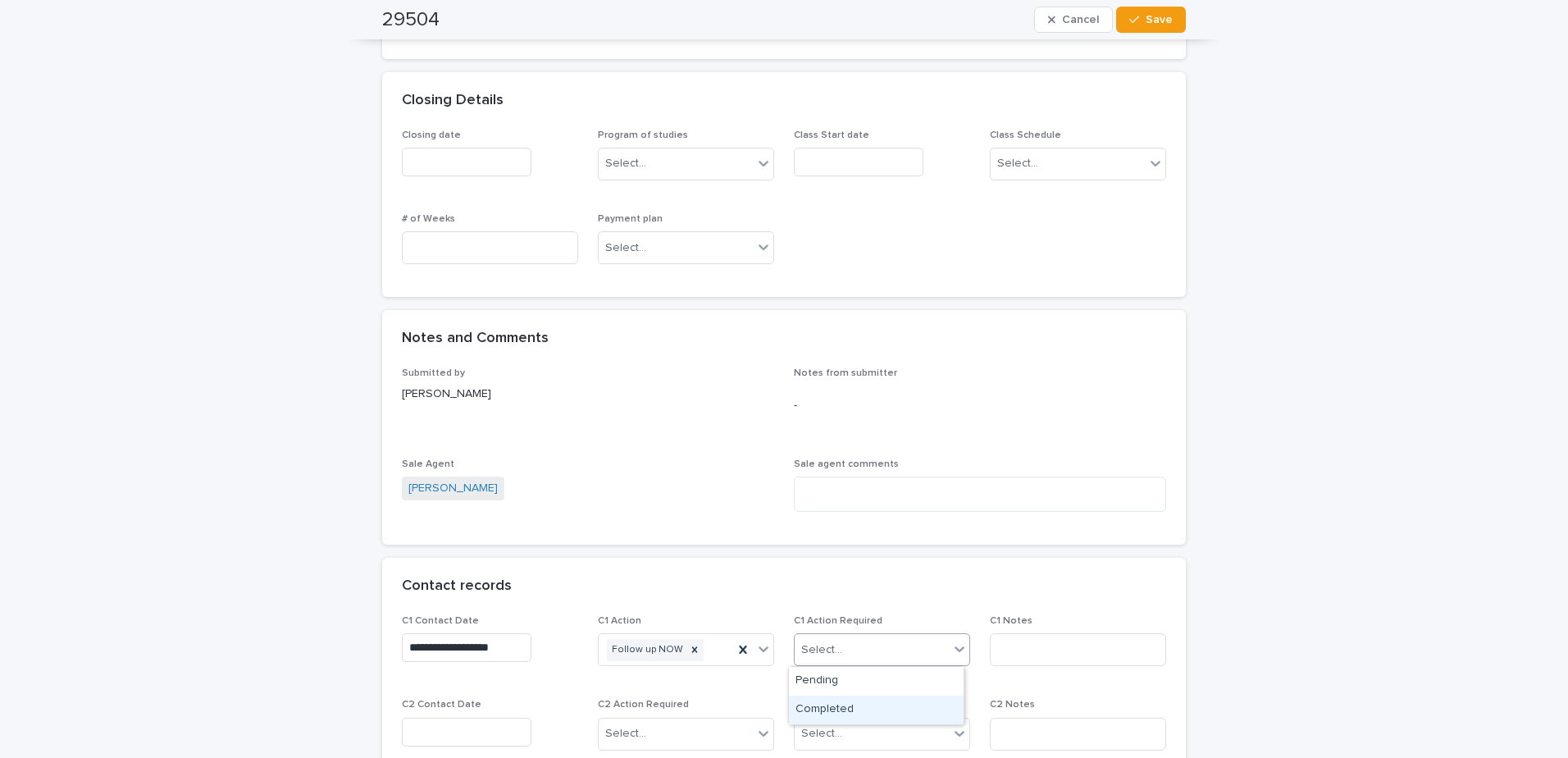
drag, startPoint x: 858, startPoint y: 719, endPoint x: 930, endPoint y: 683, distance: 80.5
click at [859, 715] on div "Completed" at bounding box center [876, 710] width 174 height 29
click at [720, 657] on div "Follow up NOW" at bounding box center [665, 650] width 134 height 29
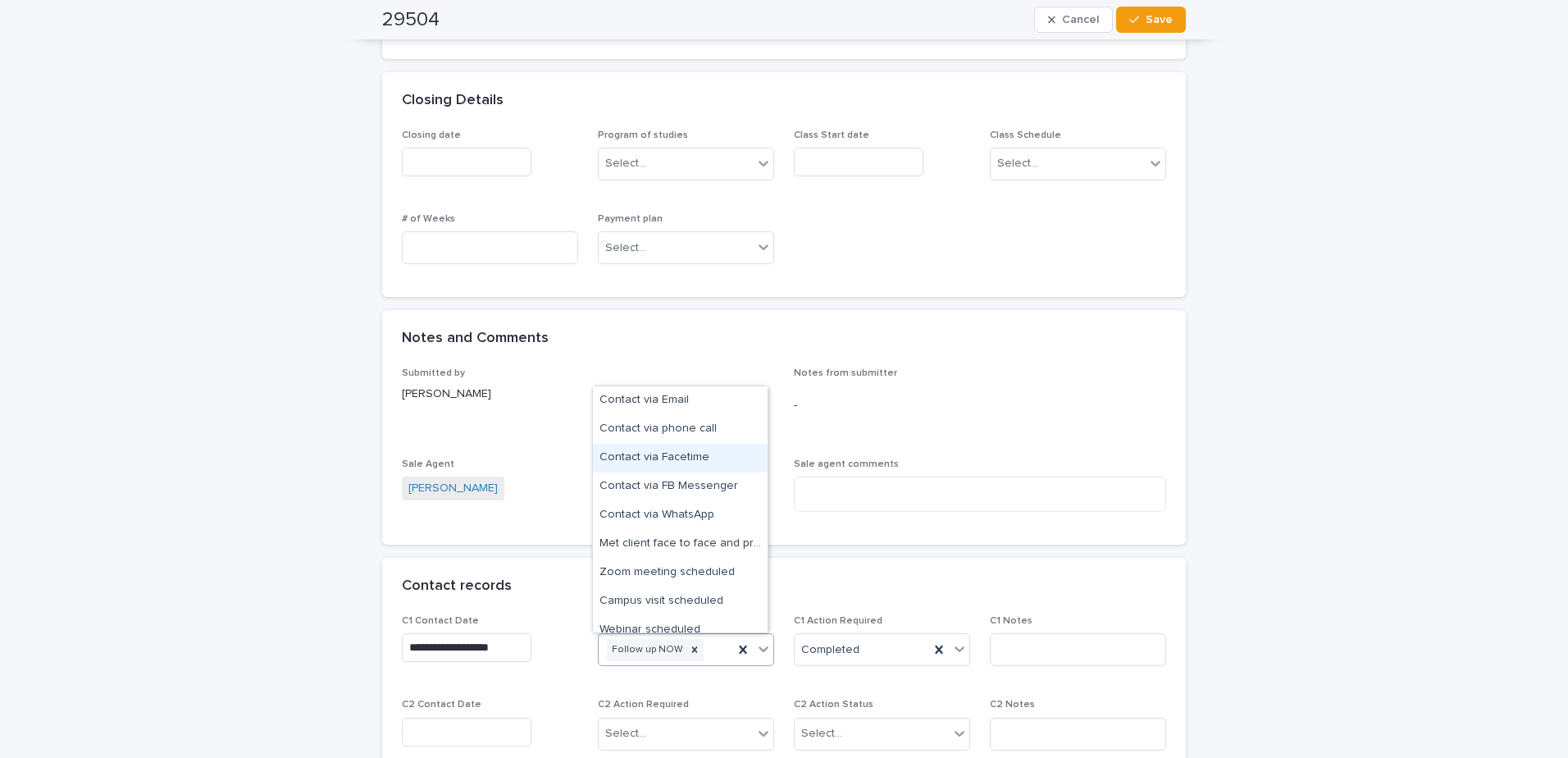
scroll to position [70, 0]
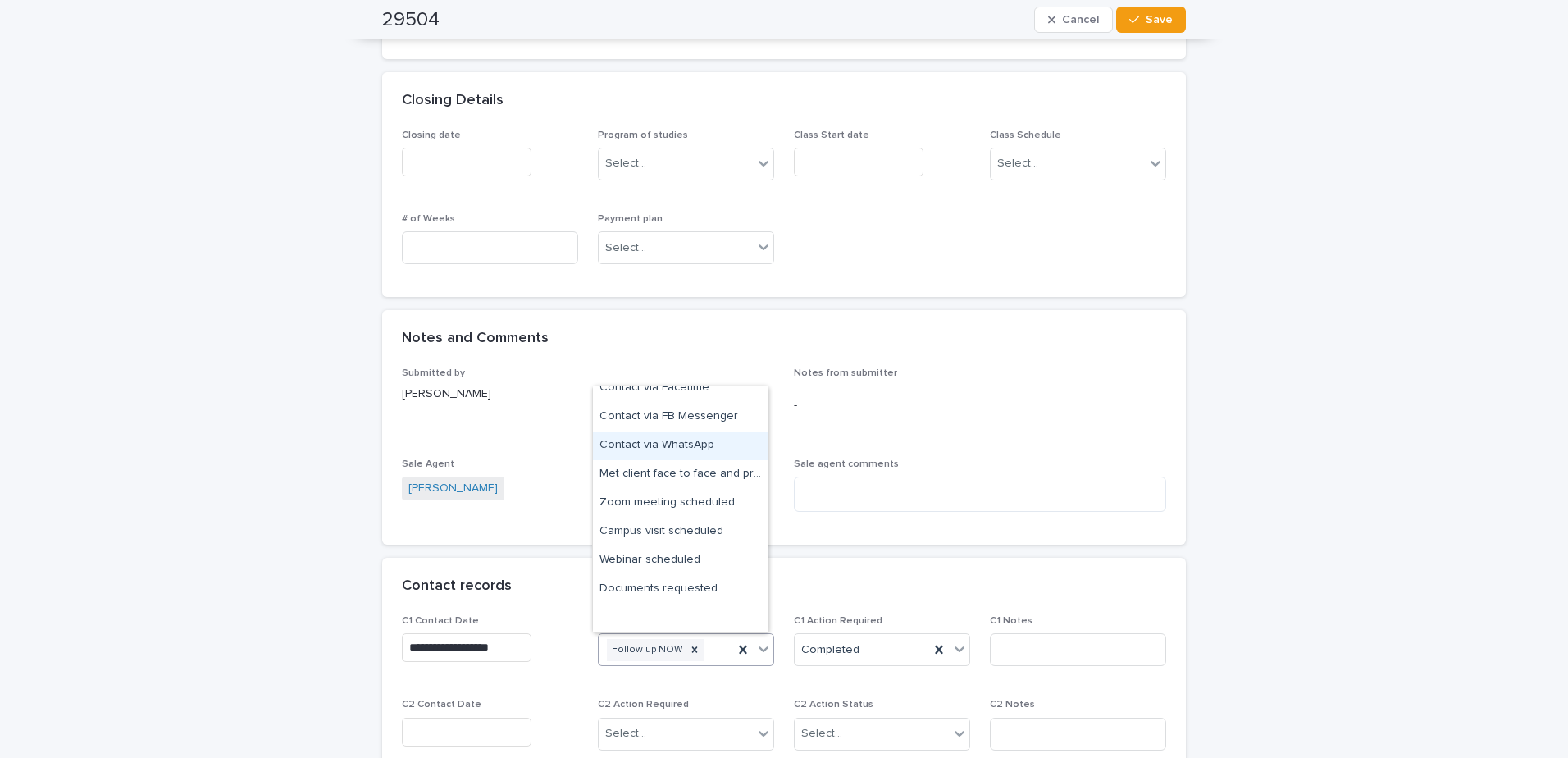
click at [687, 443] on div "Contact via WhatsApp" at bounding box center [680, 445] width 174 height 29
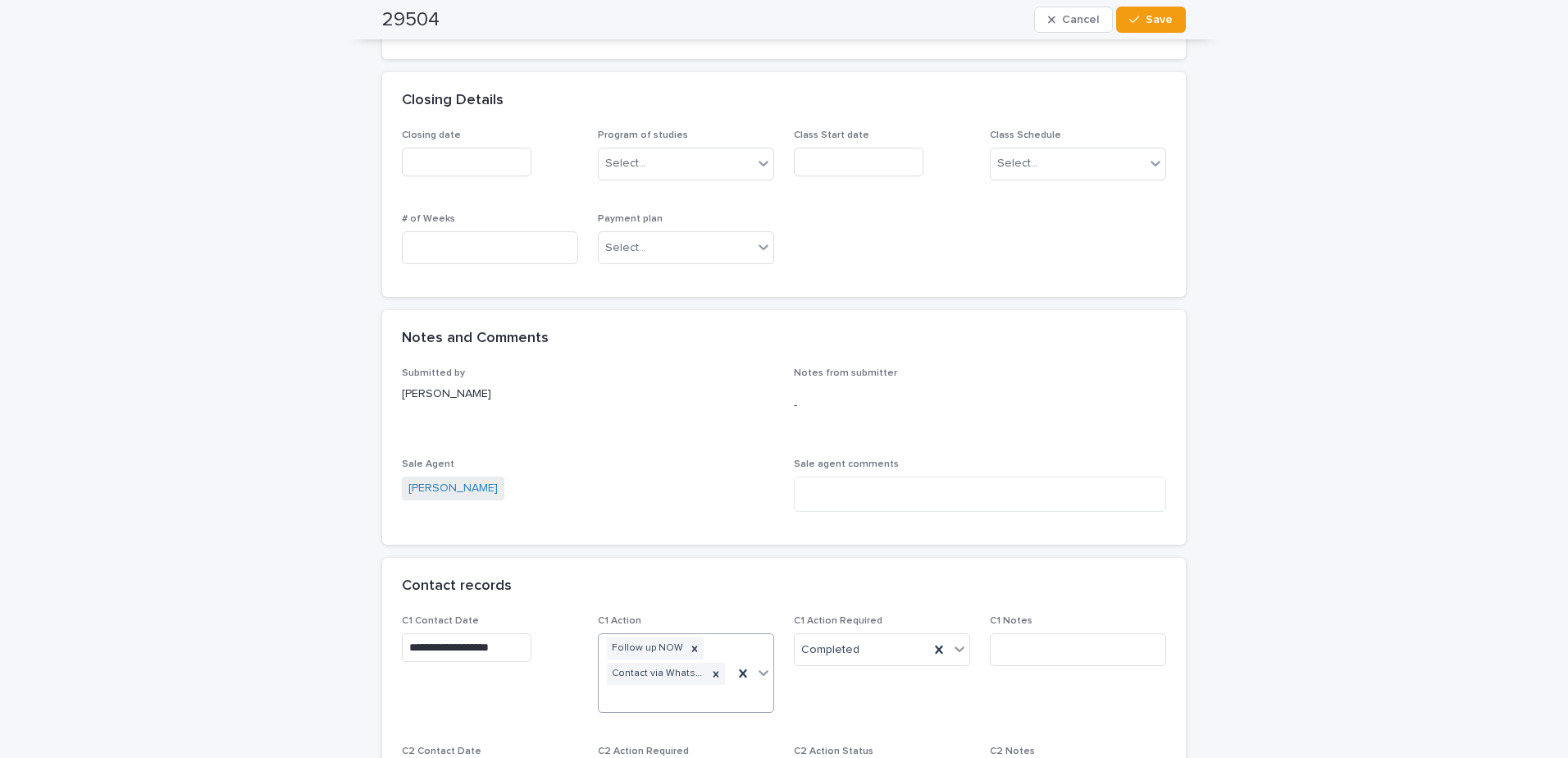
scroll to position [925, 0]
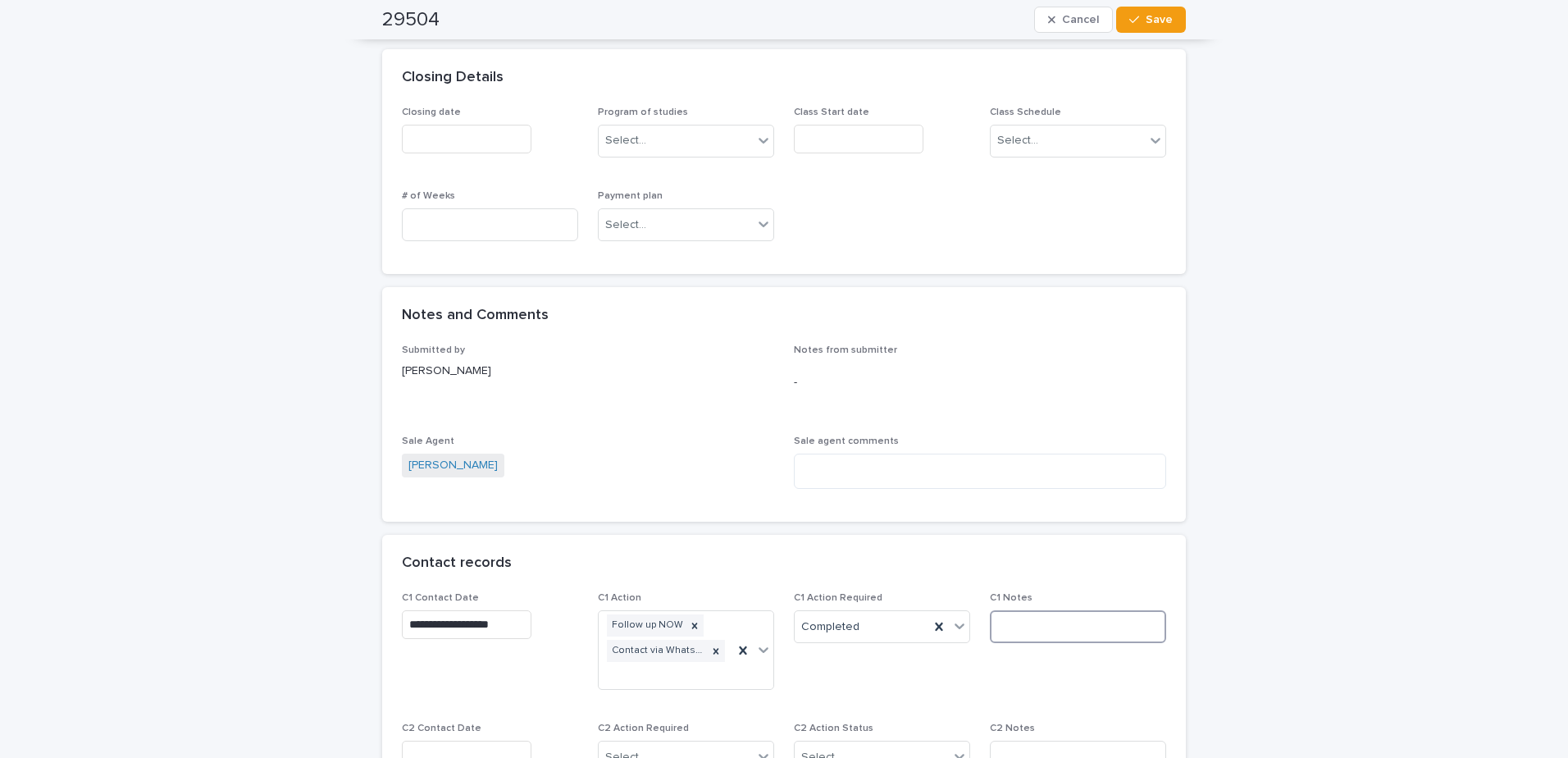
click at [1043, 627] on input at bounding box center [1077, 627] width 176 height 33
type input "**********"
click at [1146, 21] on span "Save" at bounding box center [1159, 20] width 27 height 12
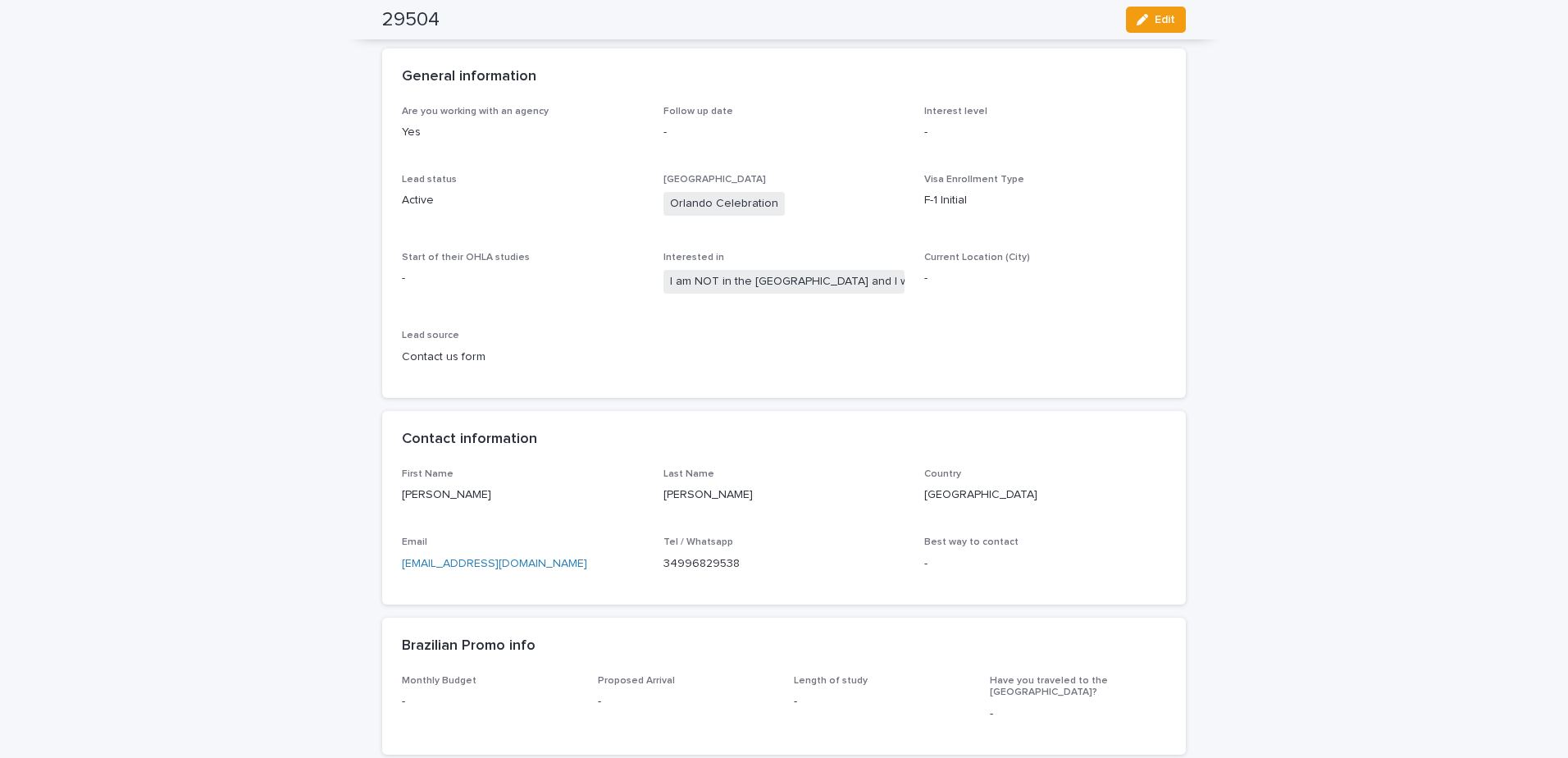
scroll to position [0, 0]
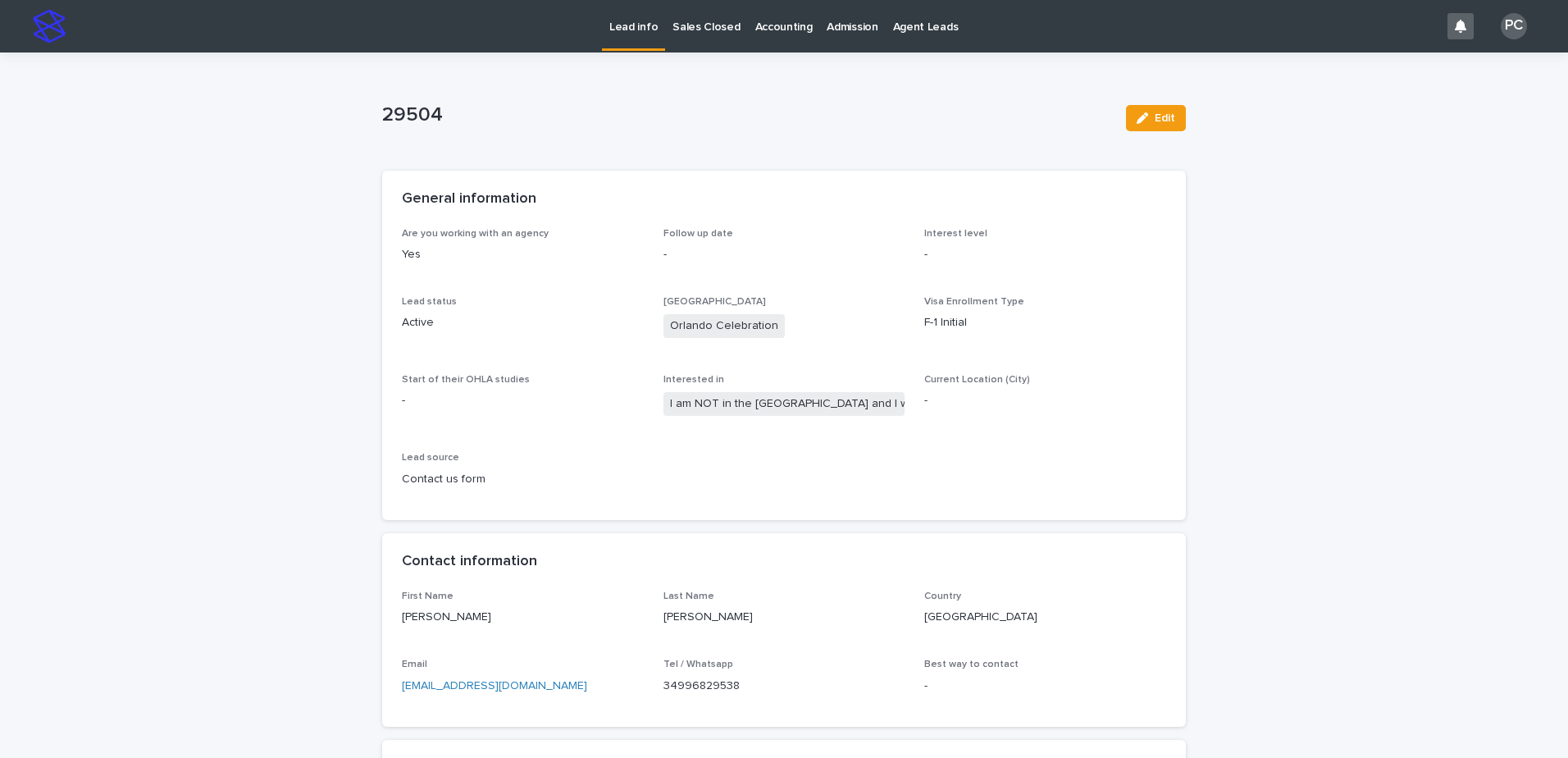
click at [636, 13] on p "Lead info" at bounding box center [633, 17] width 49 height 35
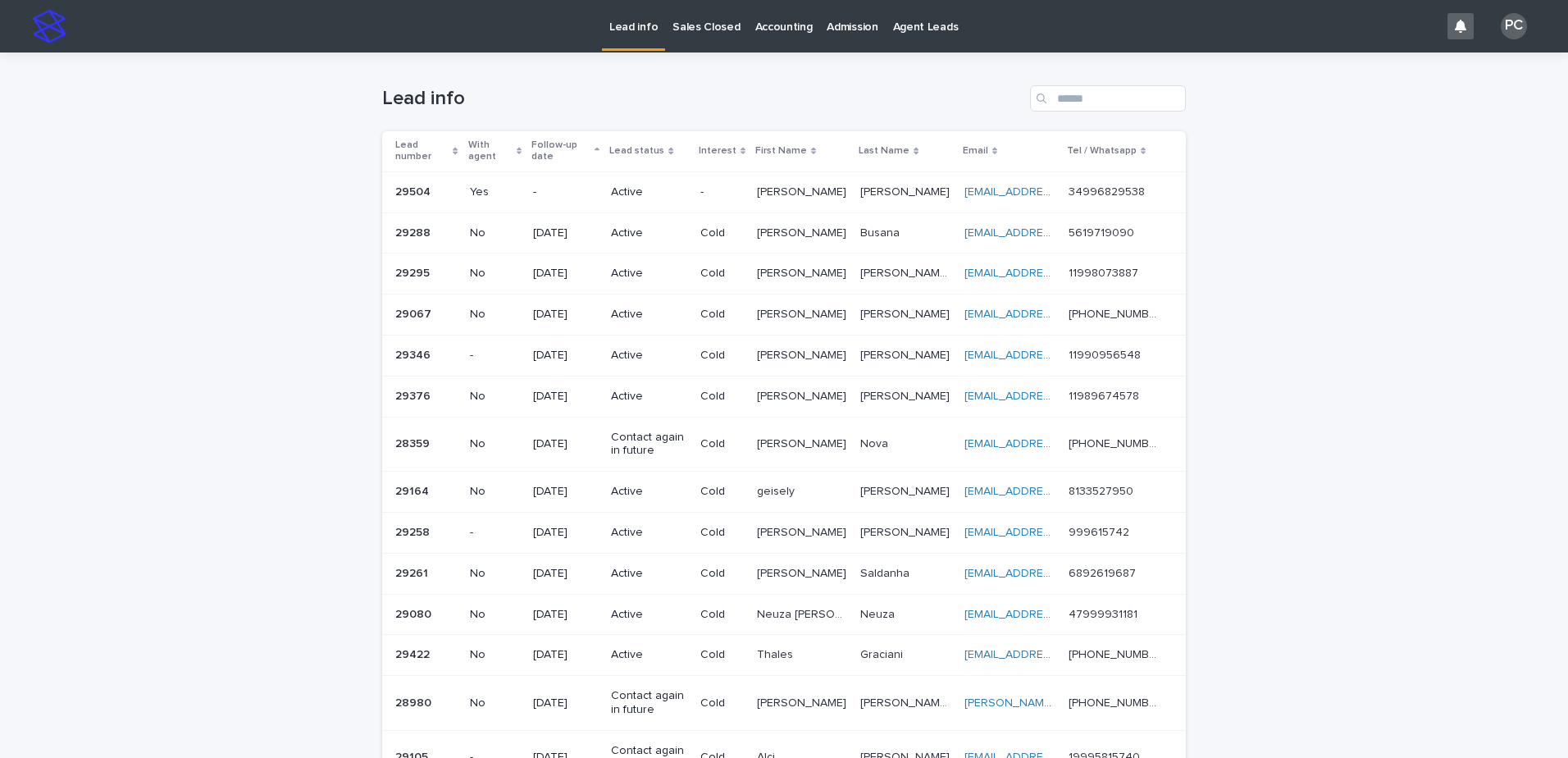
click at [682, 18] on p "Sales Closed" at bounding box center [707, 17] width 68 height 35
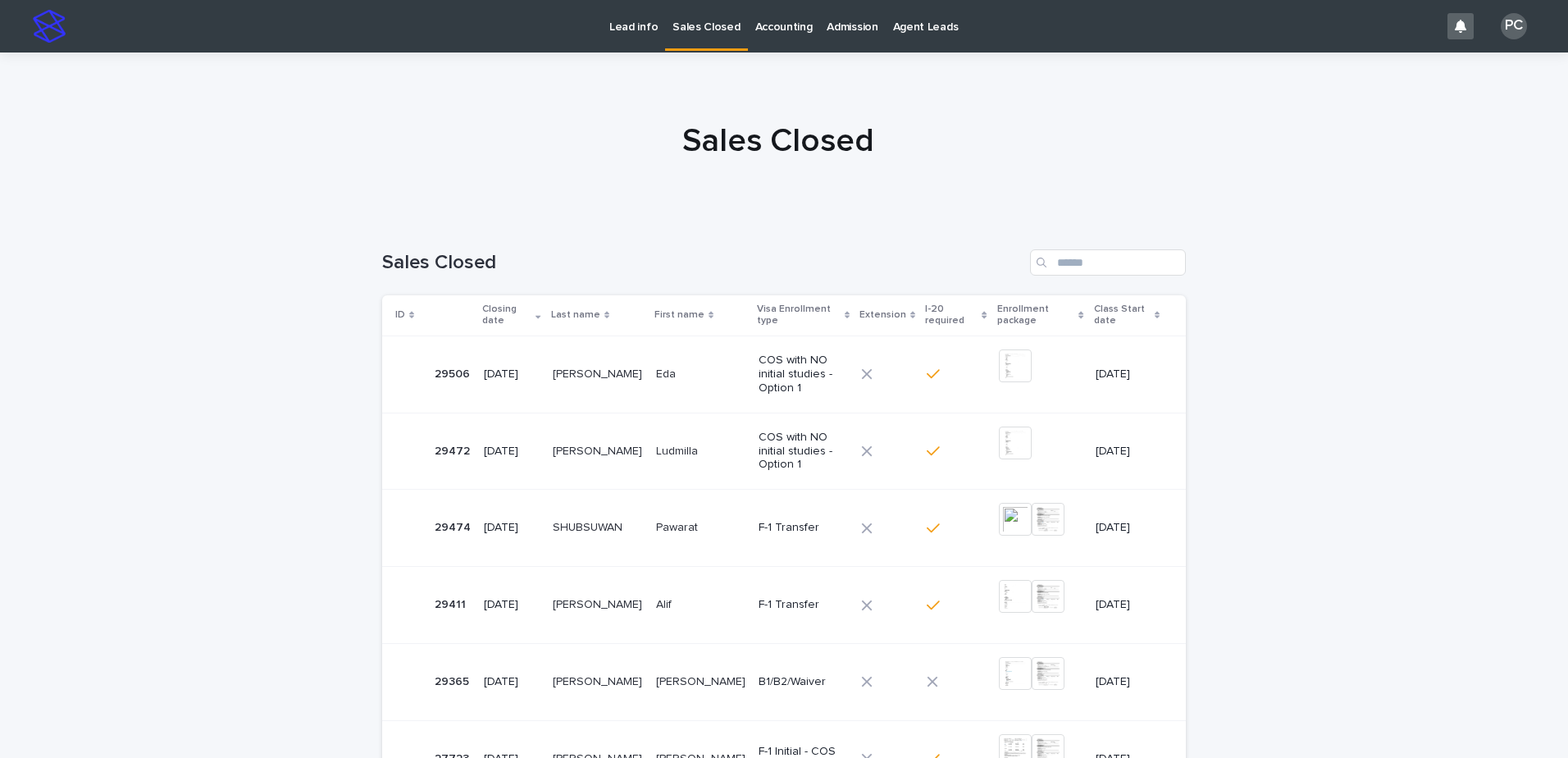
click at [570, 365] on p "[PERSON_NAME]" at bounding box center [598, 373] width 93 height 17
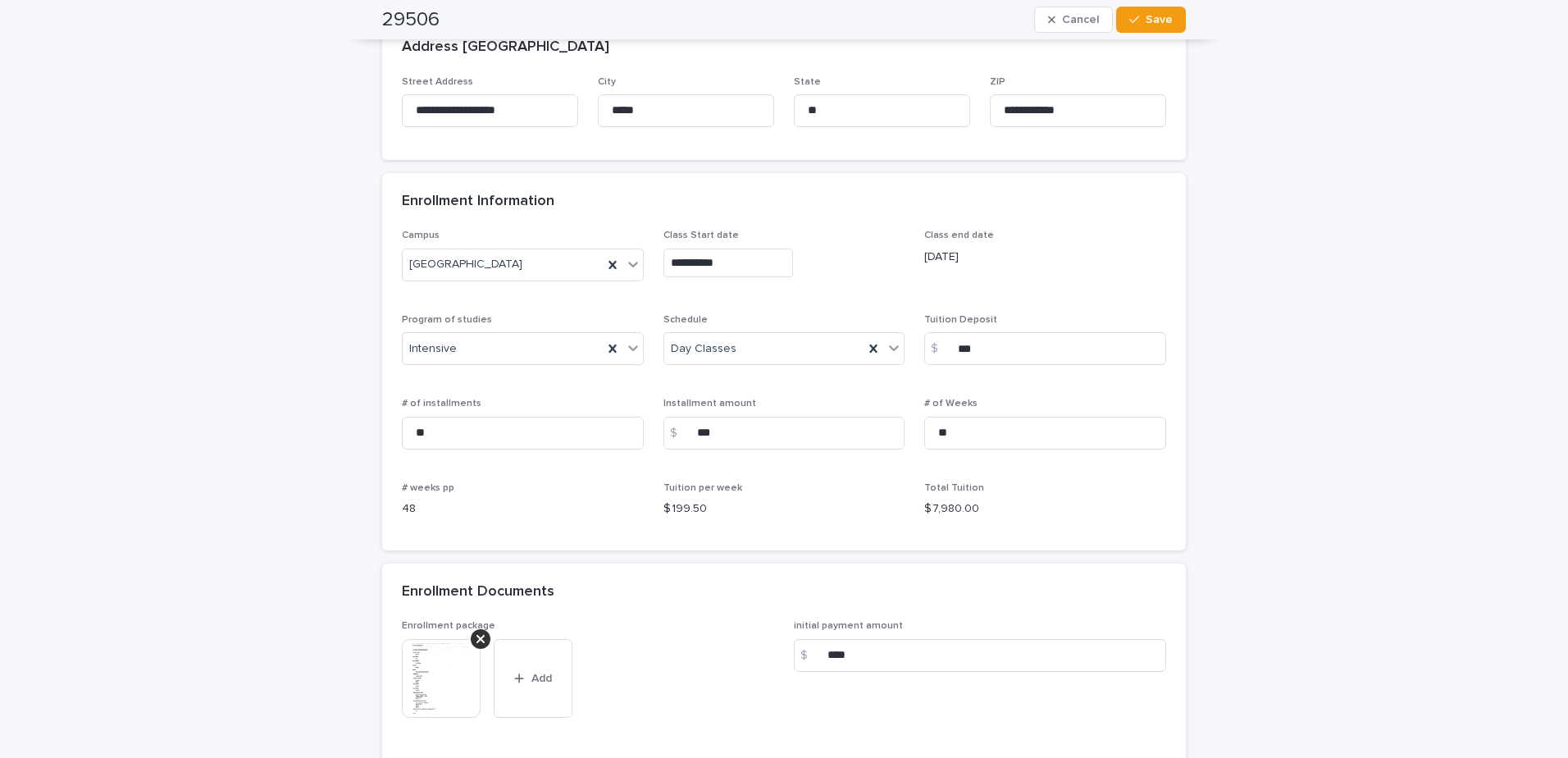
scroll to position [1148, 0]
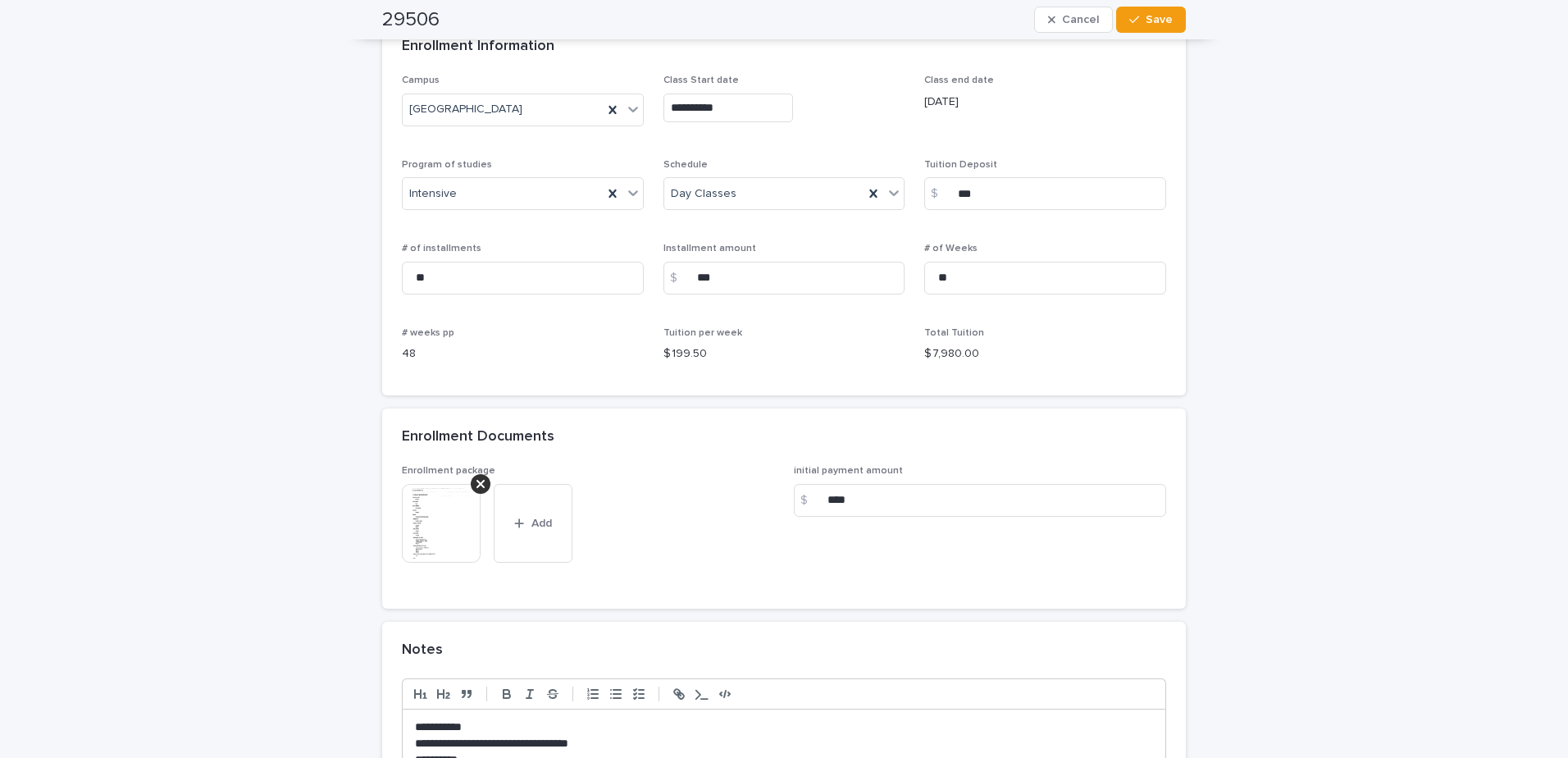
click at [440, 533] on img at bounding box center [441, 523] width 79 height 79
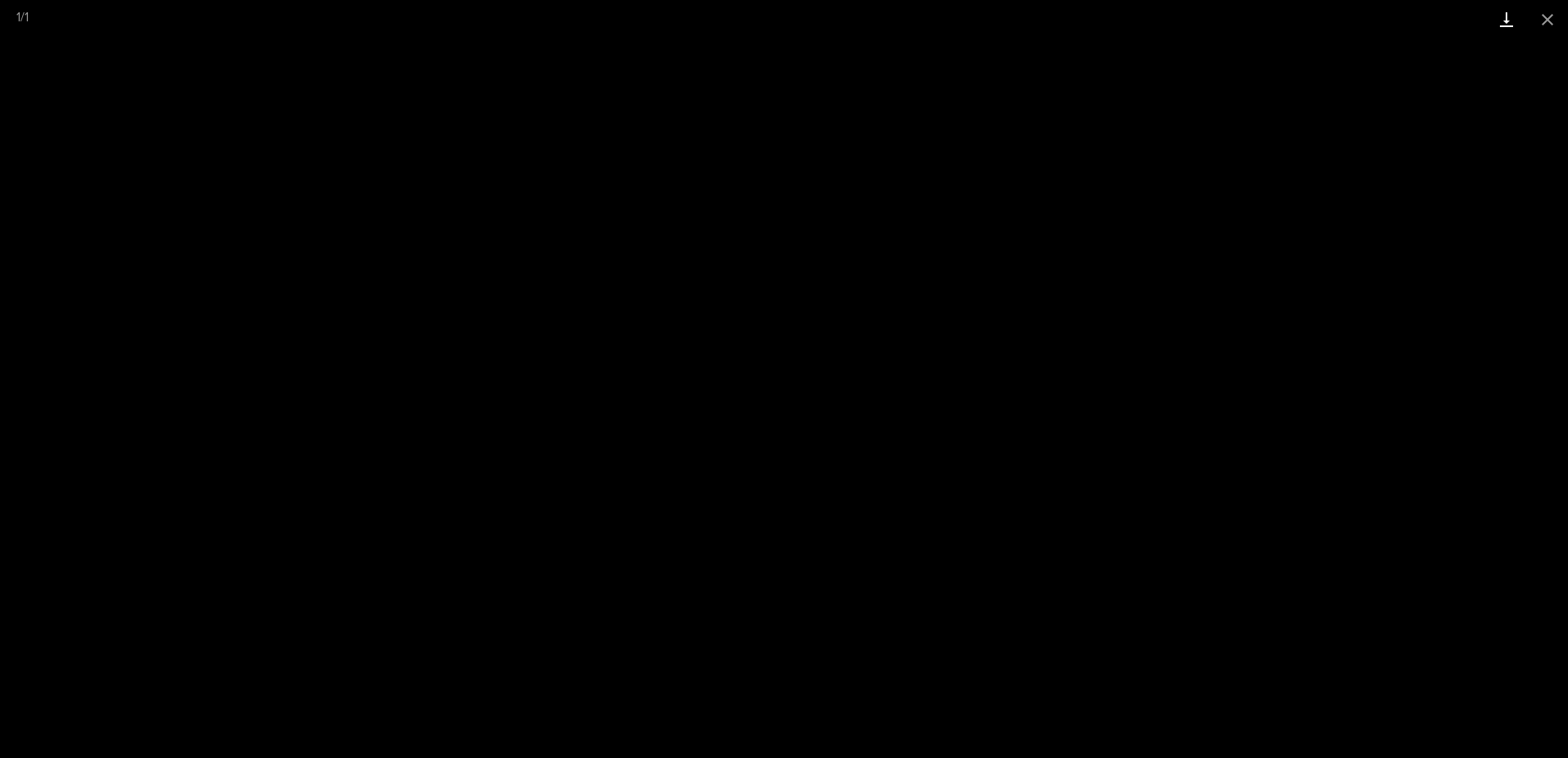
click at [1516, 18] on link "Download" at bounding box center [1506, 19] width 41 height 39
